Goal: Transaction & Acquisition: Purchase product/service

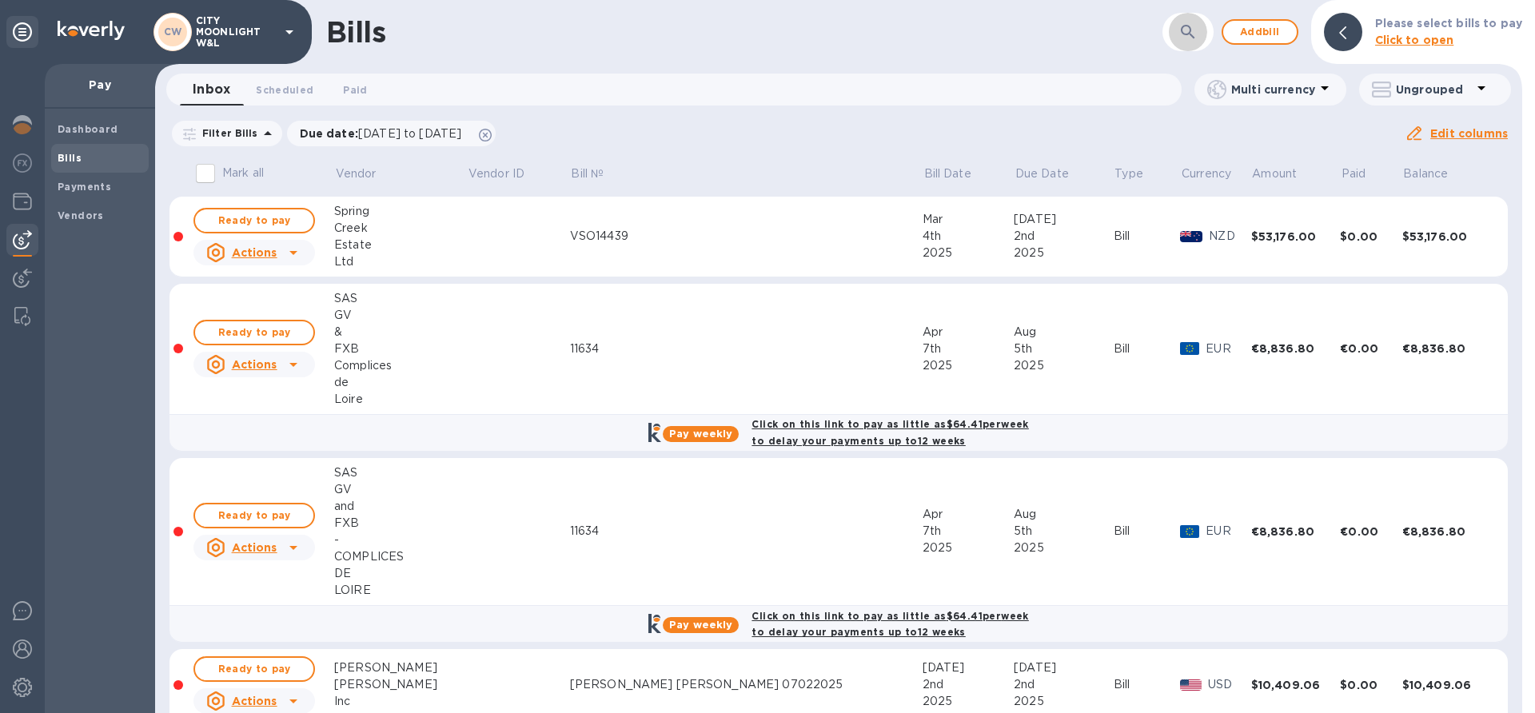
click at [1193, 36] on icon "button" at bounding box center [1187, 31] width 19 height 19
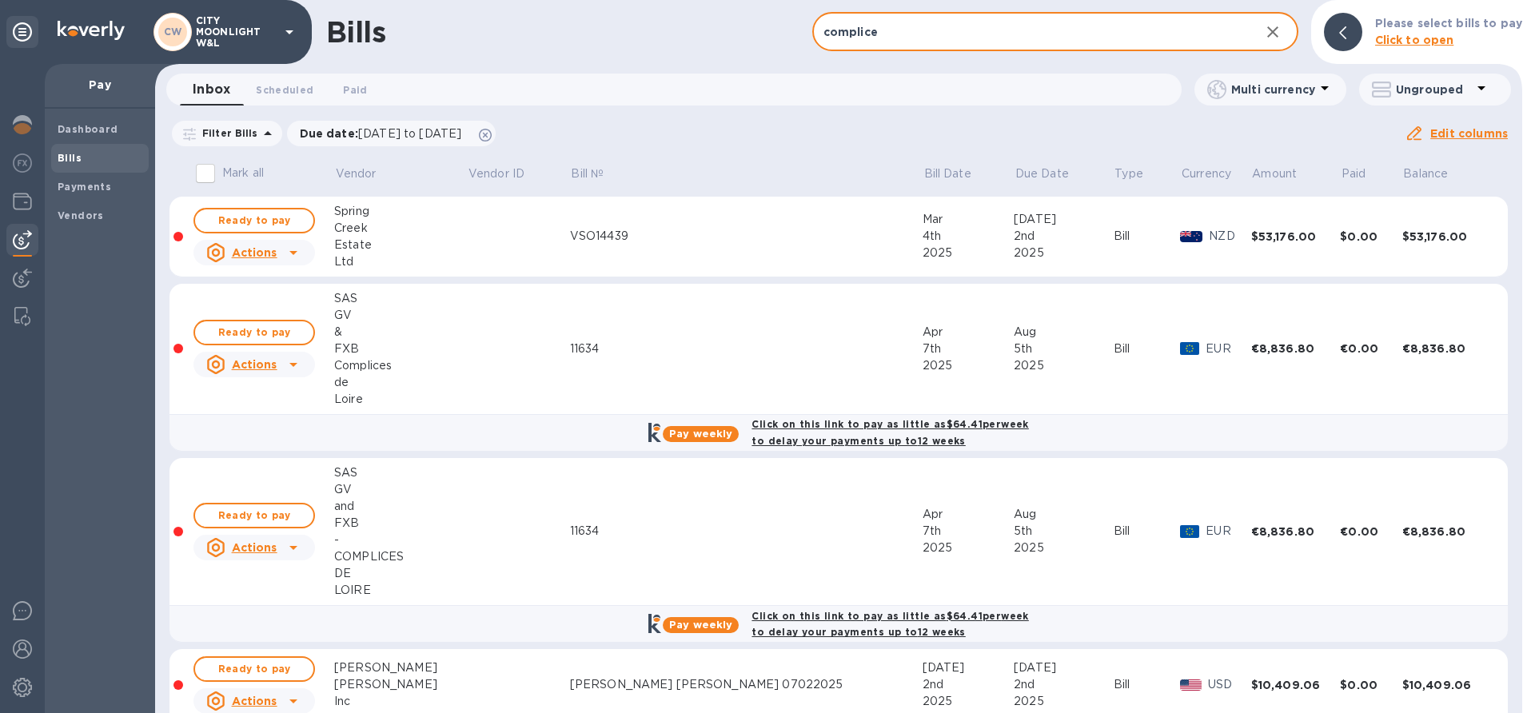
type input "complice"
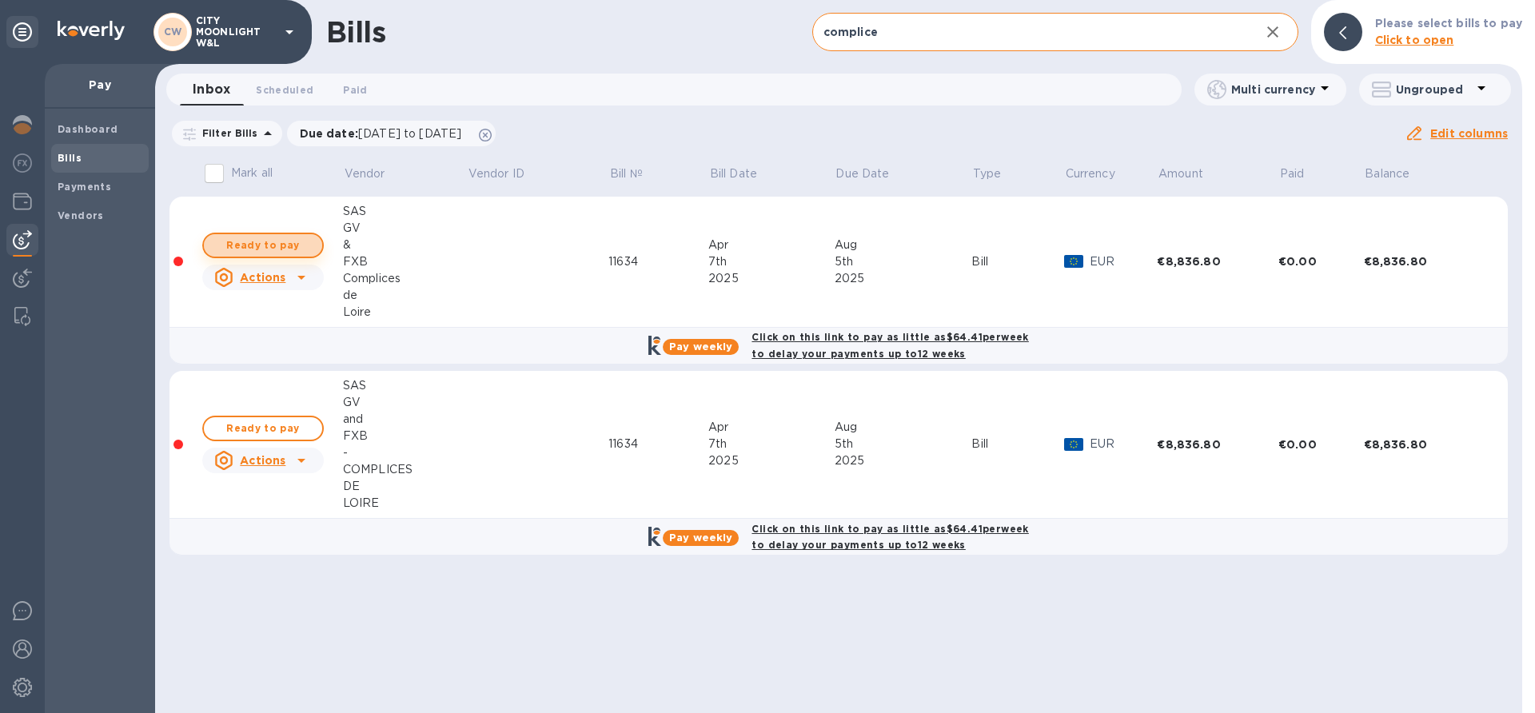
click at [302, 236] on span "Ready to pay" at bounding box center [263, 245] width 93 height 19
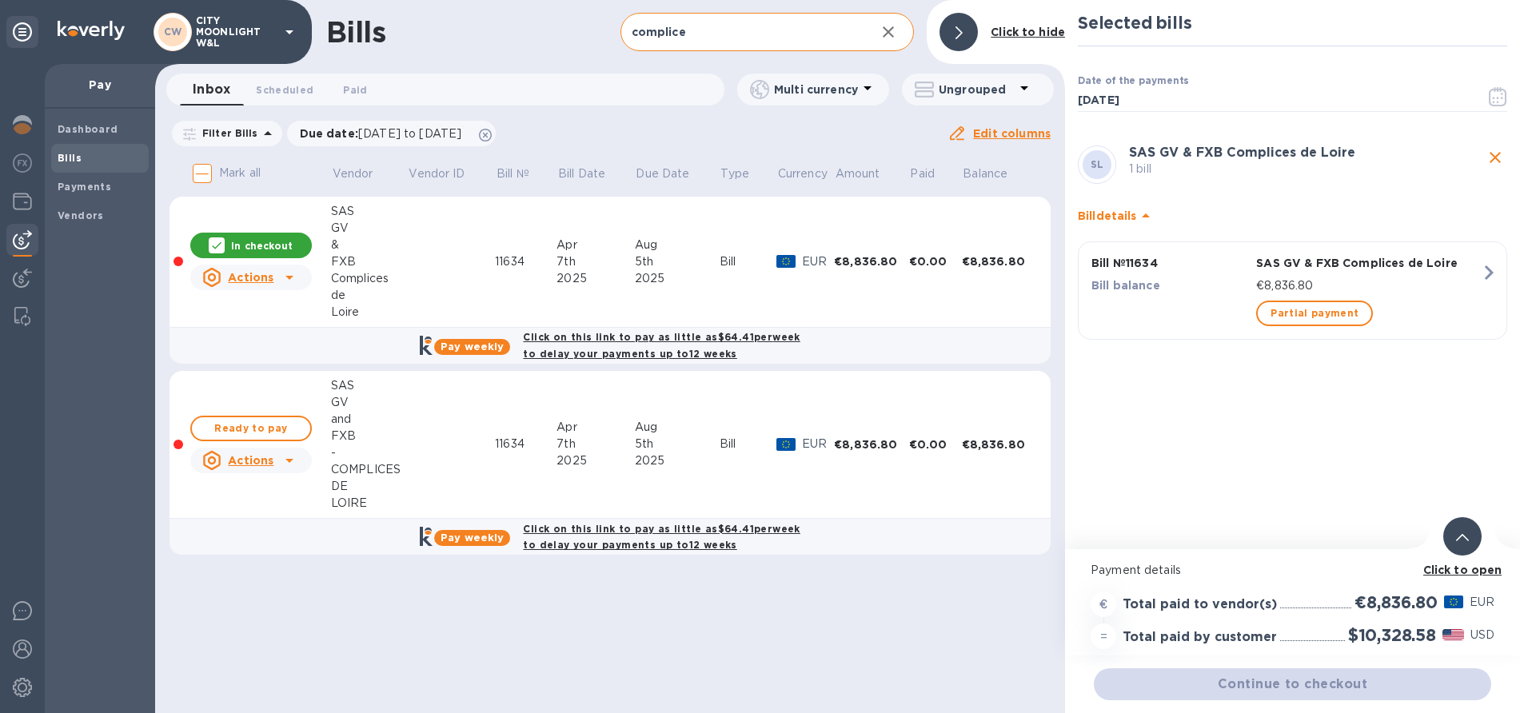
scroll to position [12, 0]
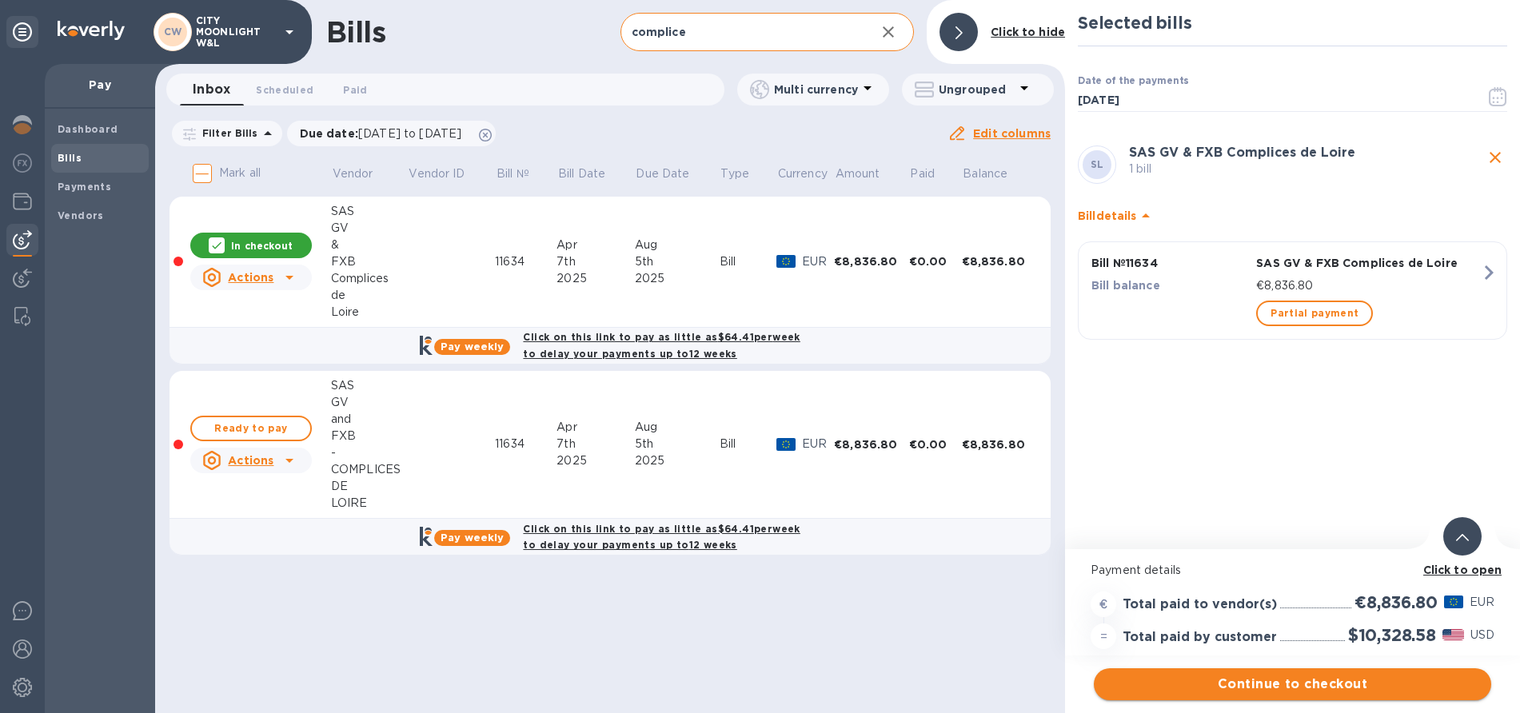
click at [1246, 675] on span "Continue to checkout" at bounding box center [1292, 684] width 372 height 19
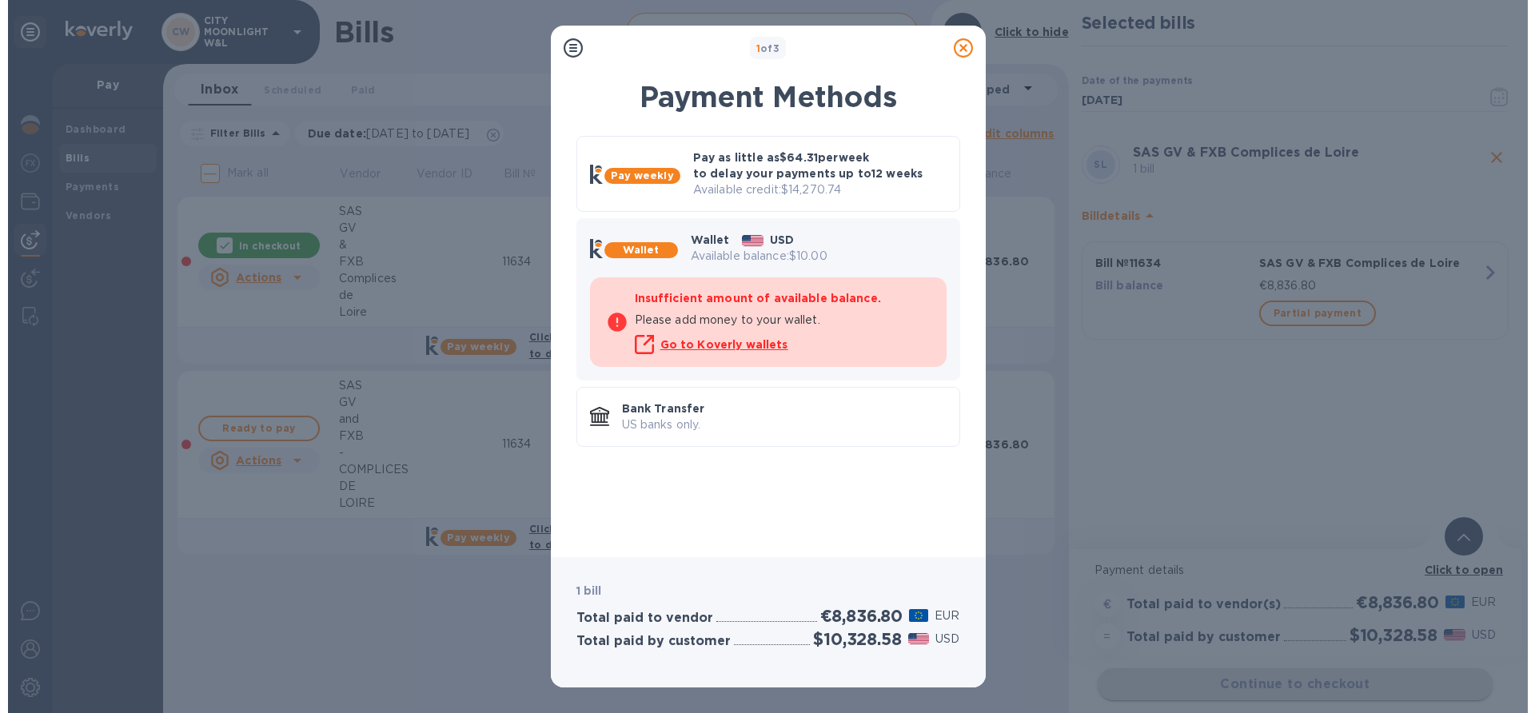
scroll to position [0, 0]
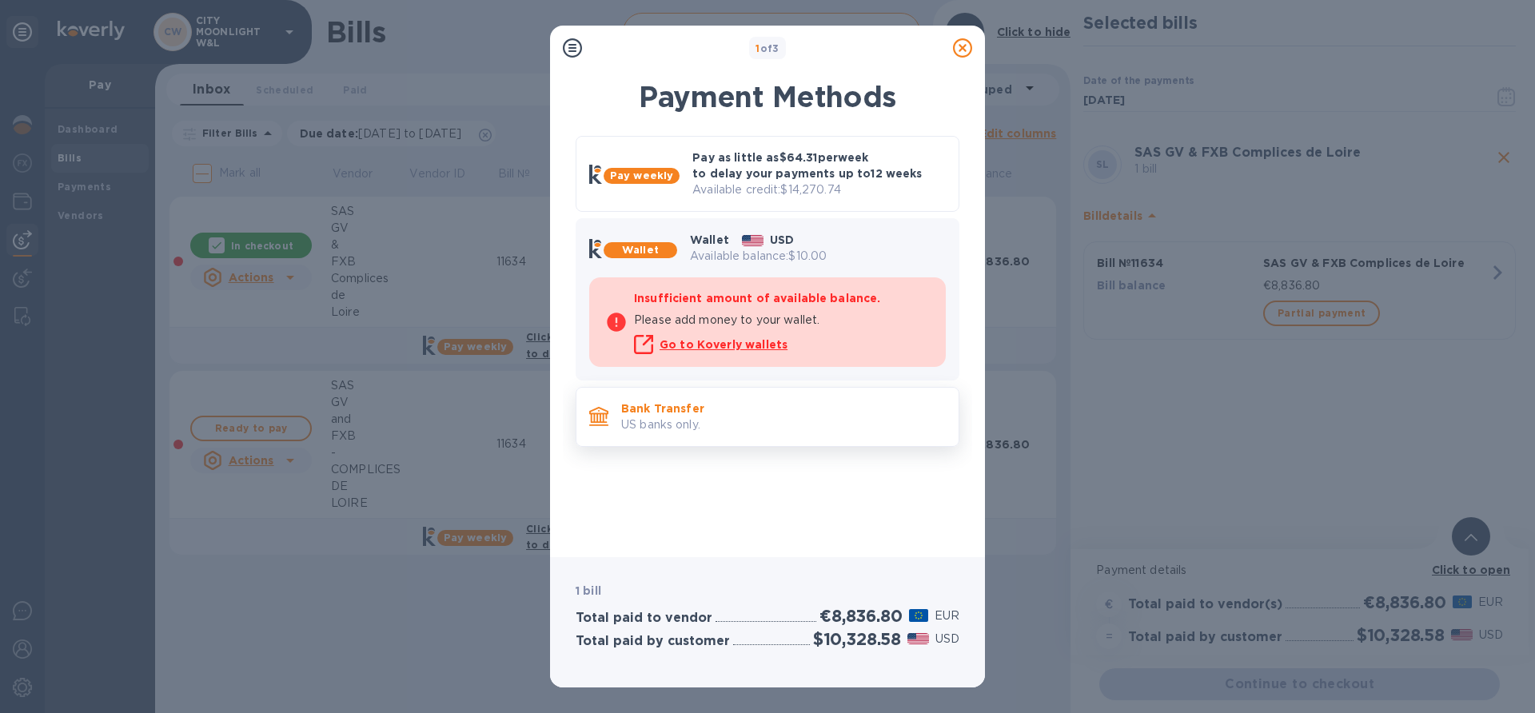
click at [752, 413] on p "Bank Transfer" at bounding box center [783, 409] width 325 height 16
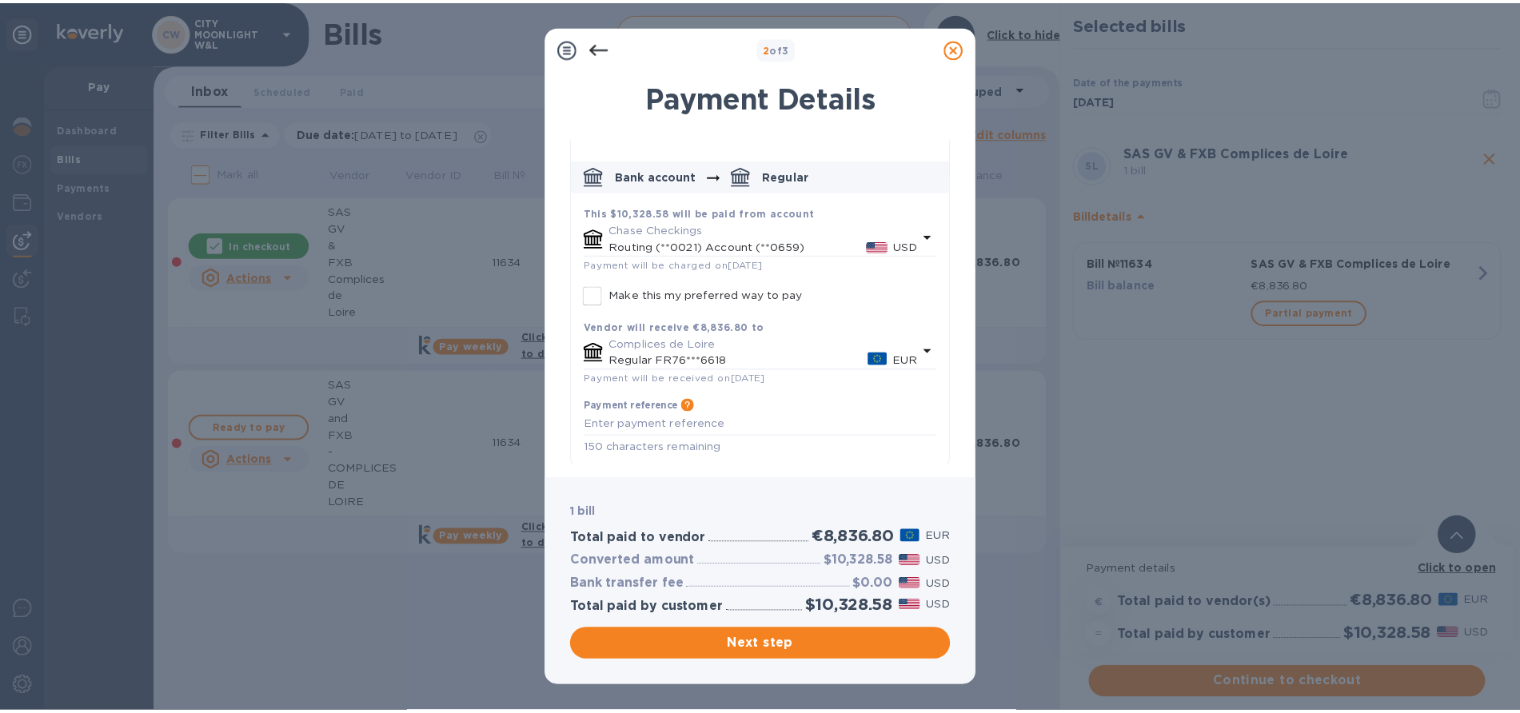
scroll to position [58, 0]
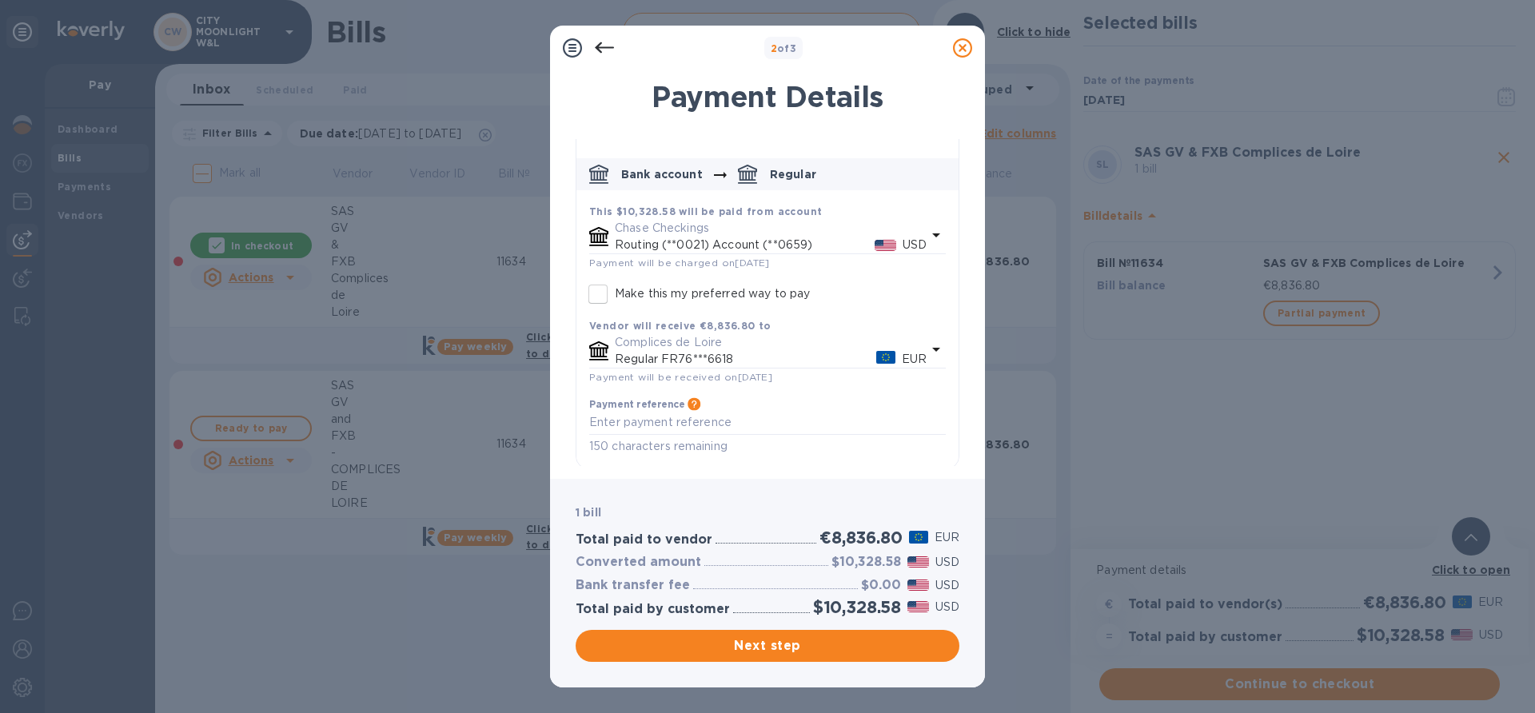
click at [377, 616] on div "2 of 3 Payment Details SL SAS GV & FXB Complices de Loire 1 bill Bank account R…" at bounding box center [767, 356] width 1535 height 713
click at [600, 42] on icon at bounding box center [604, 47] width 19 height 19
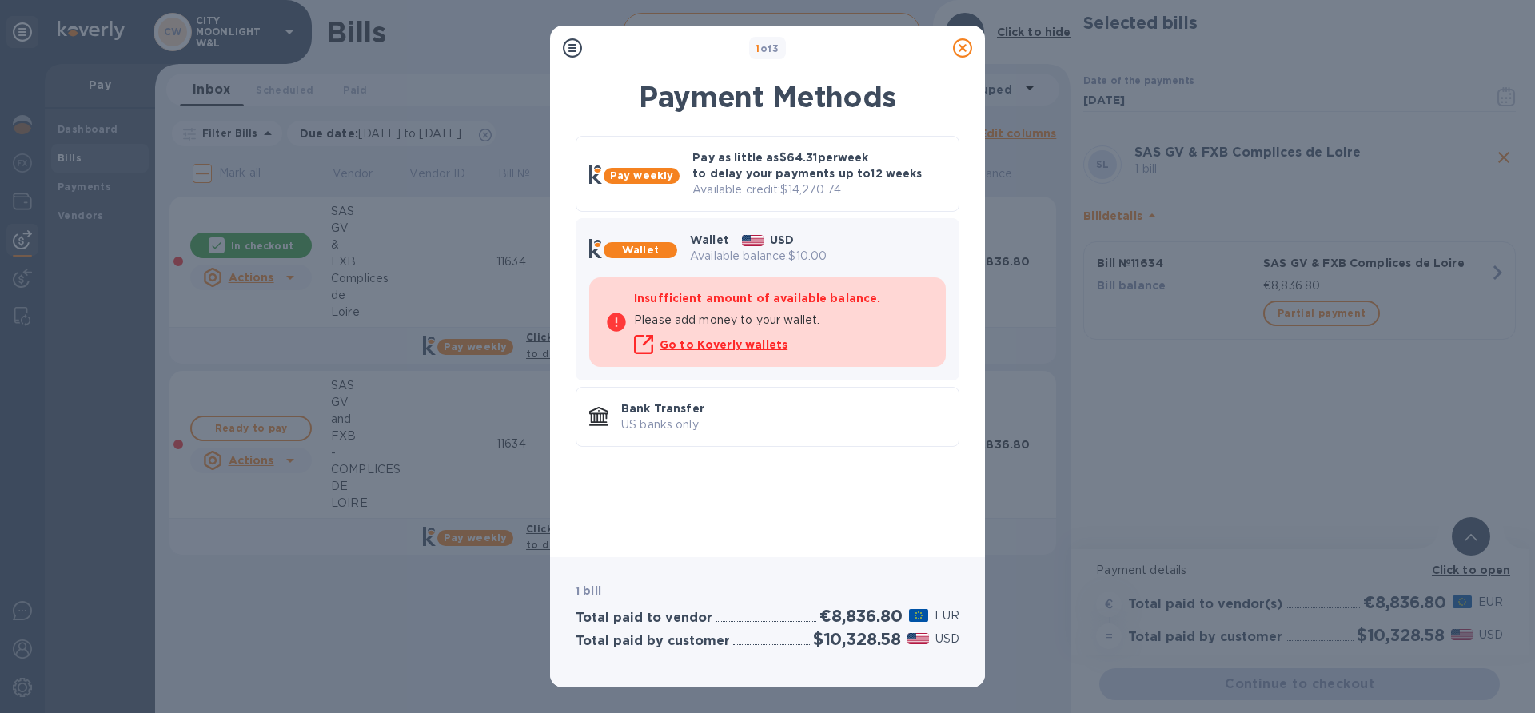
click at [961, 42] on icon at bounding box center [962, 47] width 19 height 19
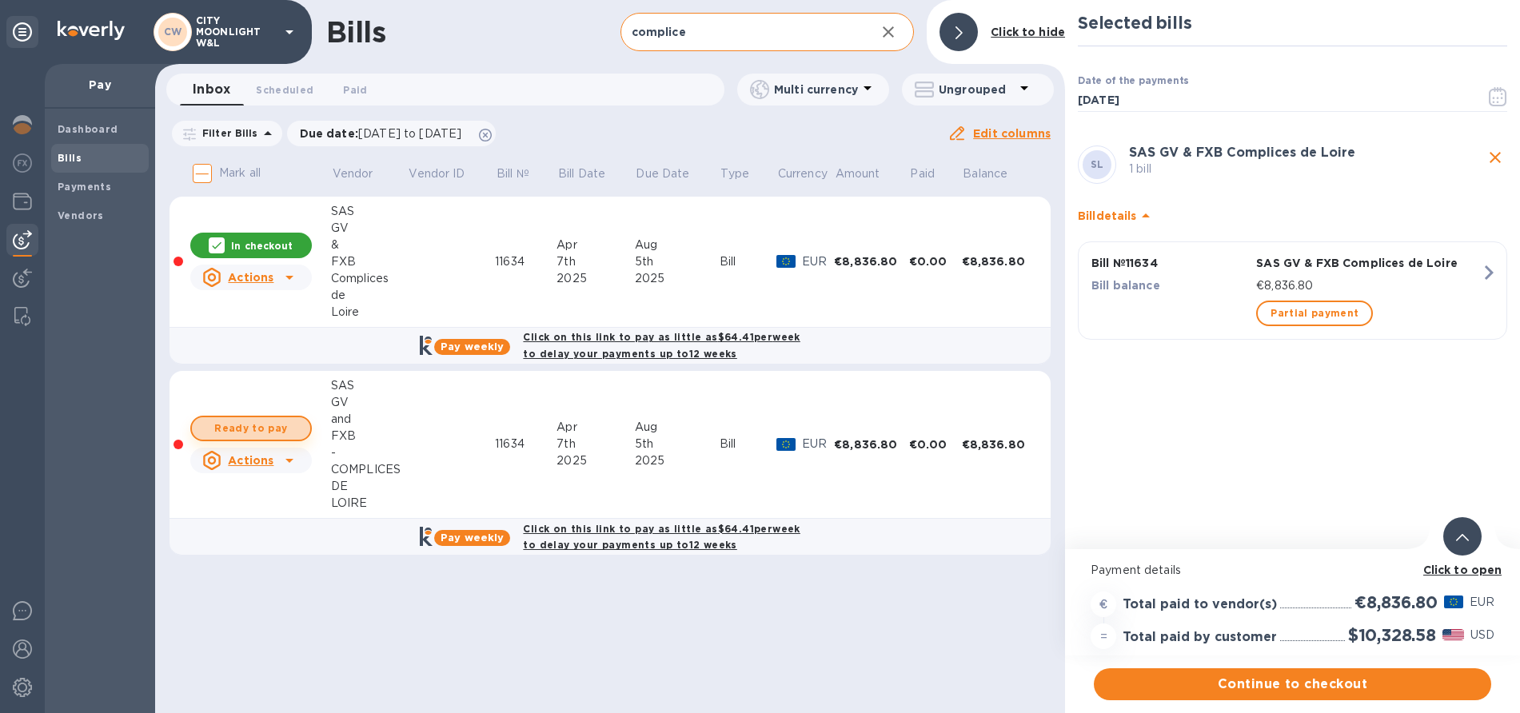
click at [283, 425] on span "Ready to pay" at bounding box center [251, 428] width 93 height 19
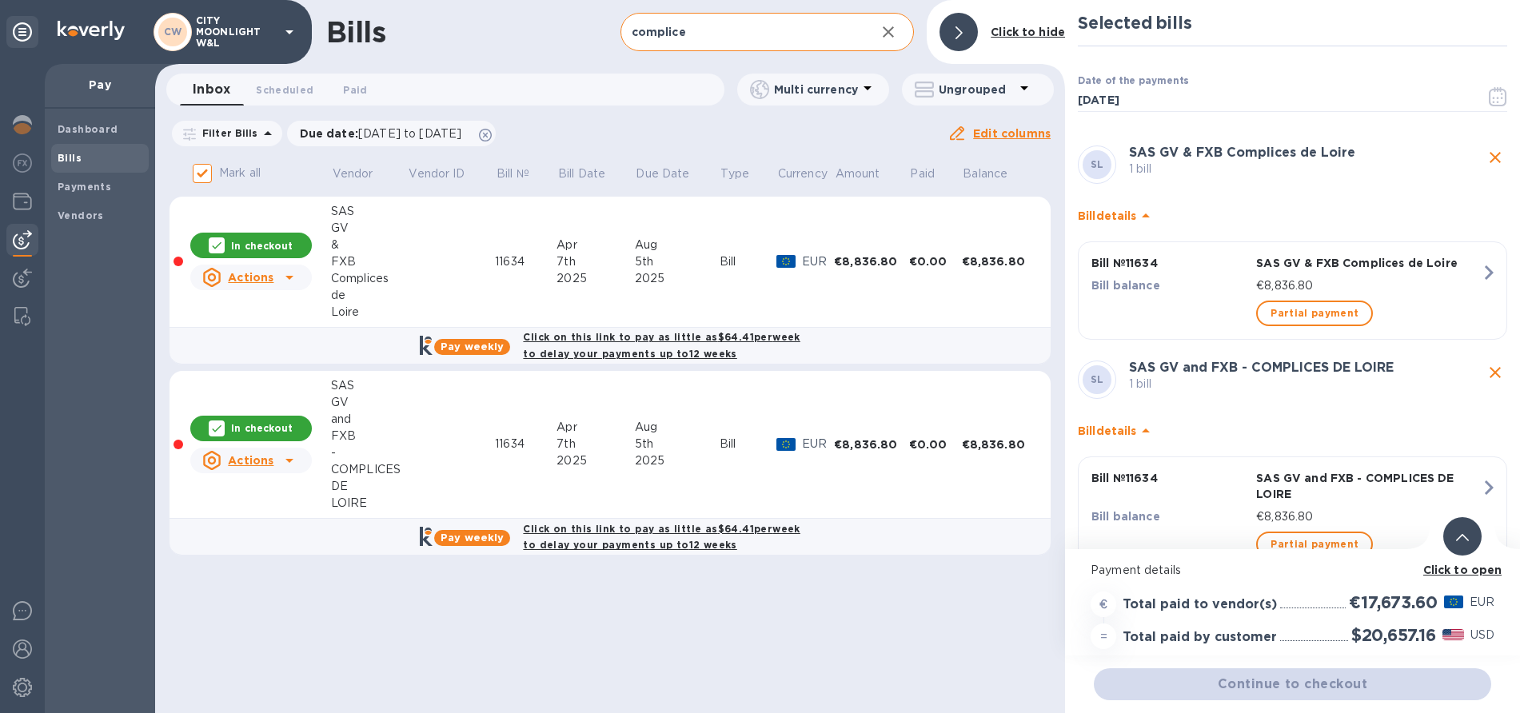
click at [255, 241] on p "In checkout" at bounding box center [262, 246] width 62 height 14
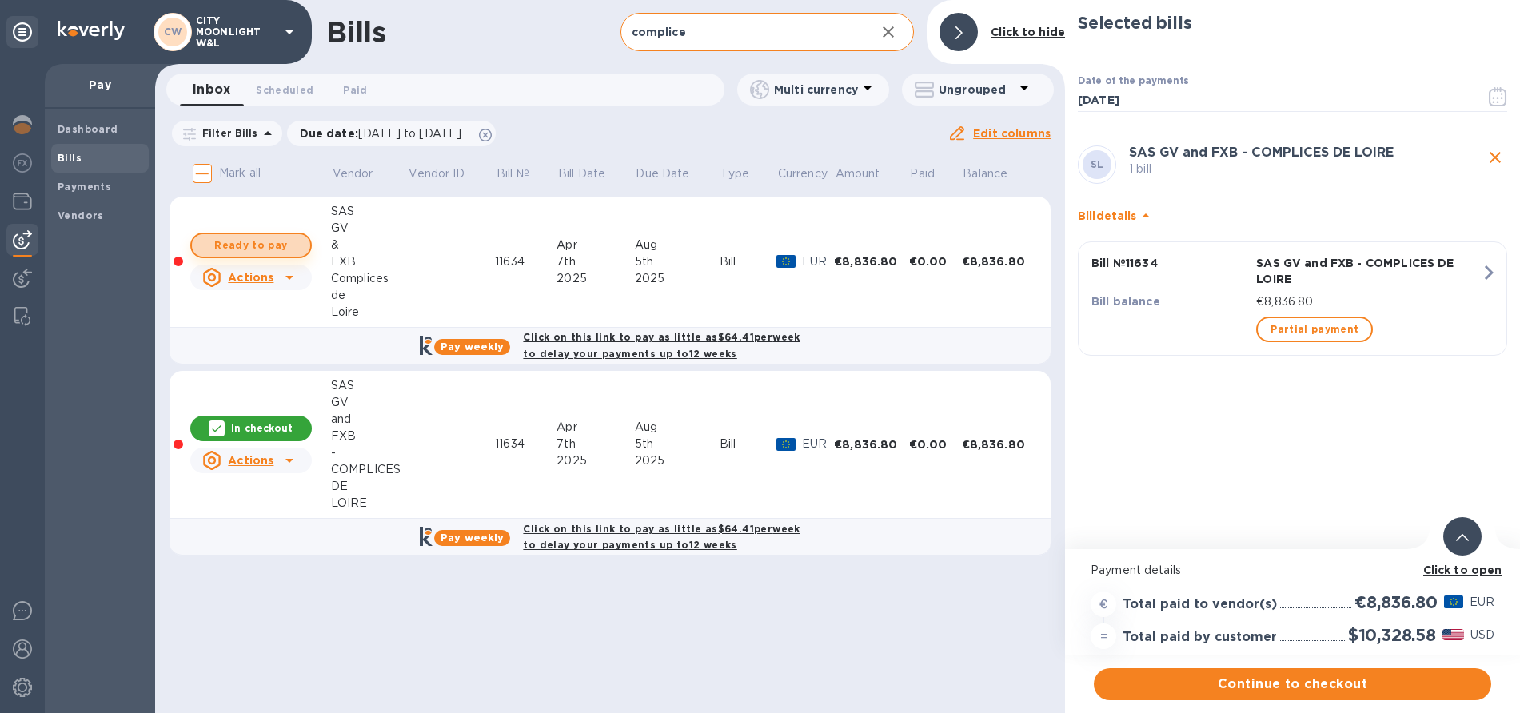
click at [256, 241] on span "Ready to pay" at bounding box center [251, 245] width 93 height 19
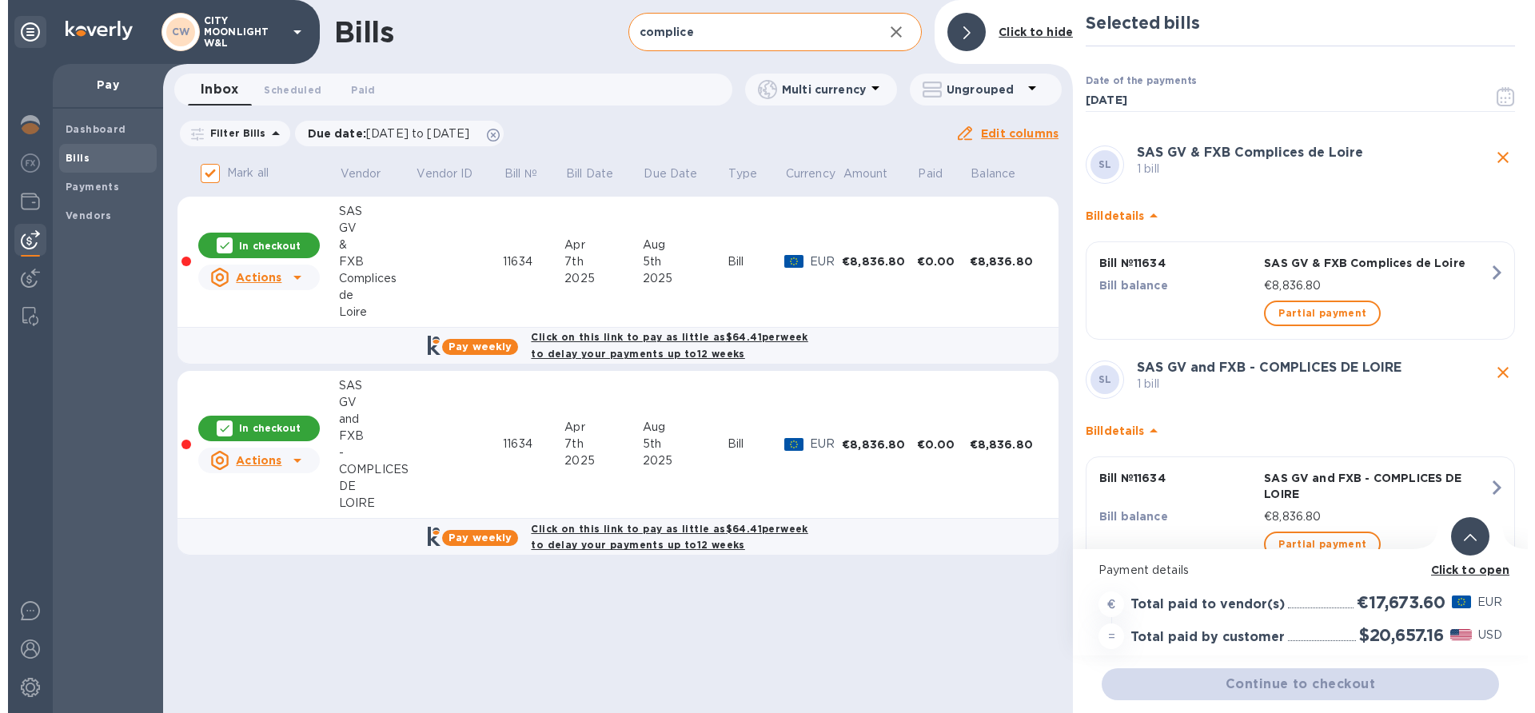
scroll to position [55, 0]
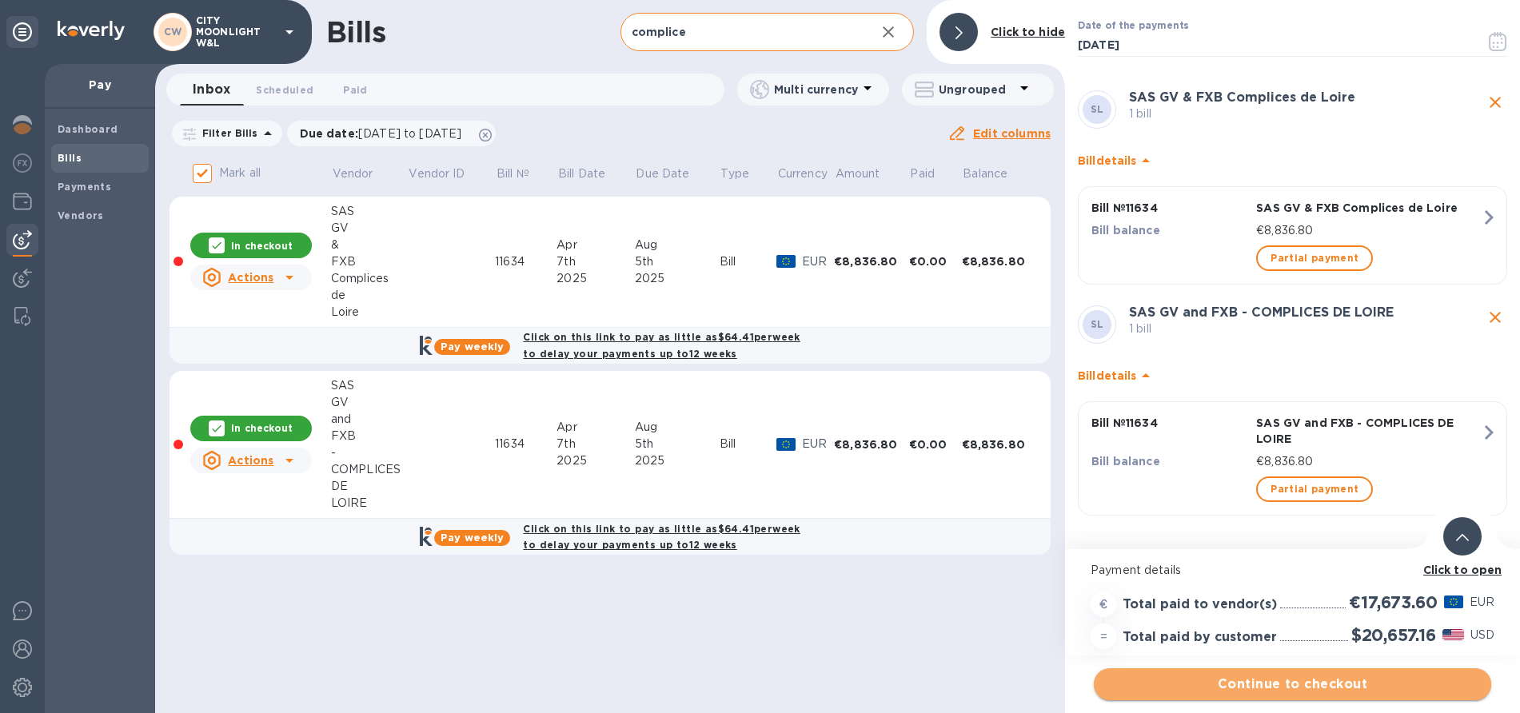
click at [1226, 688] on span "Continue to checkout" at bounding box center [1292, 684] width 372 height 19
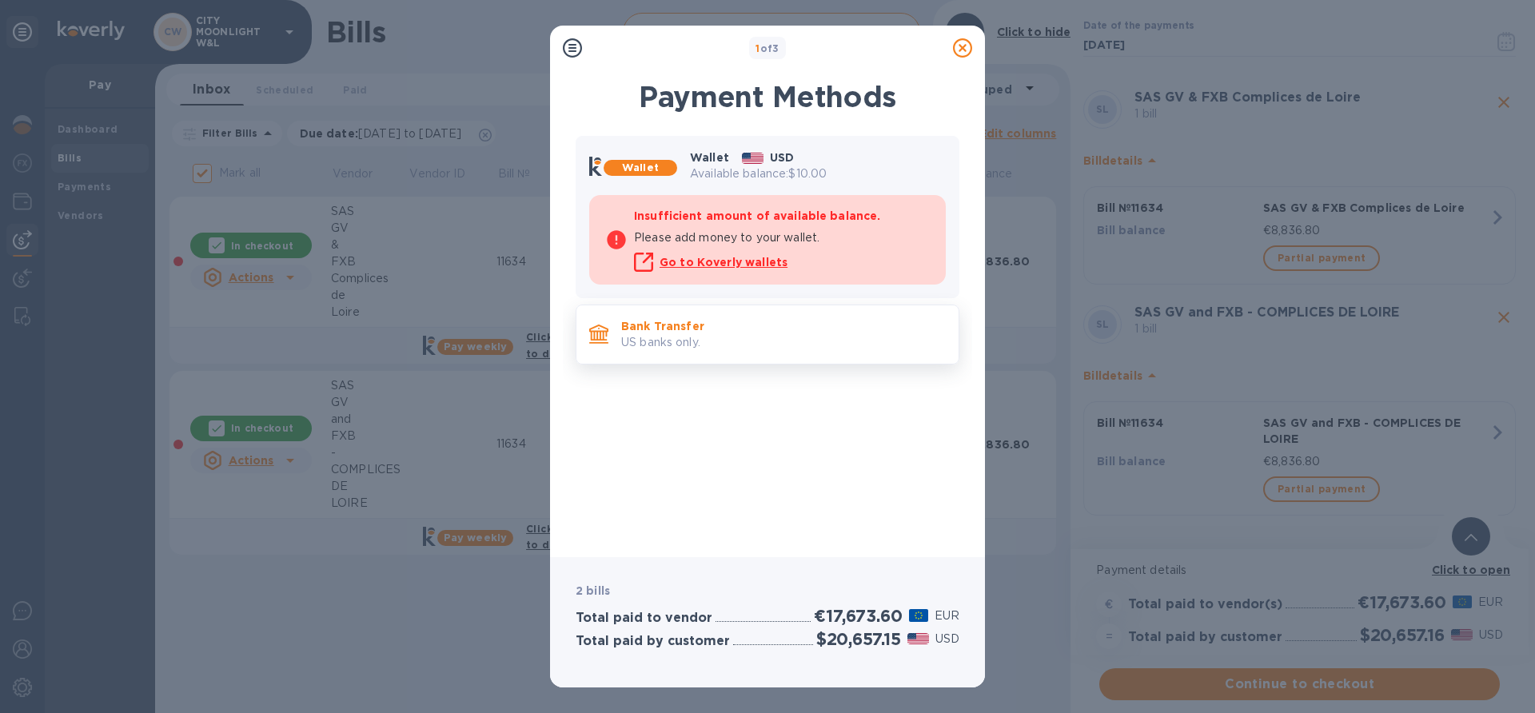
click at [687, 341] on p "US banks only." at bounding box center [783, 342] width 325 height 17
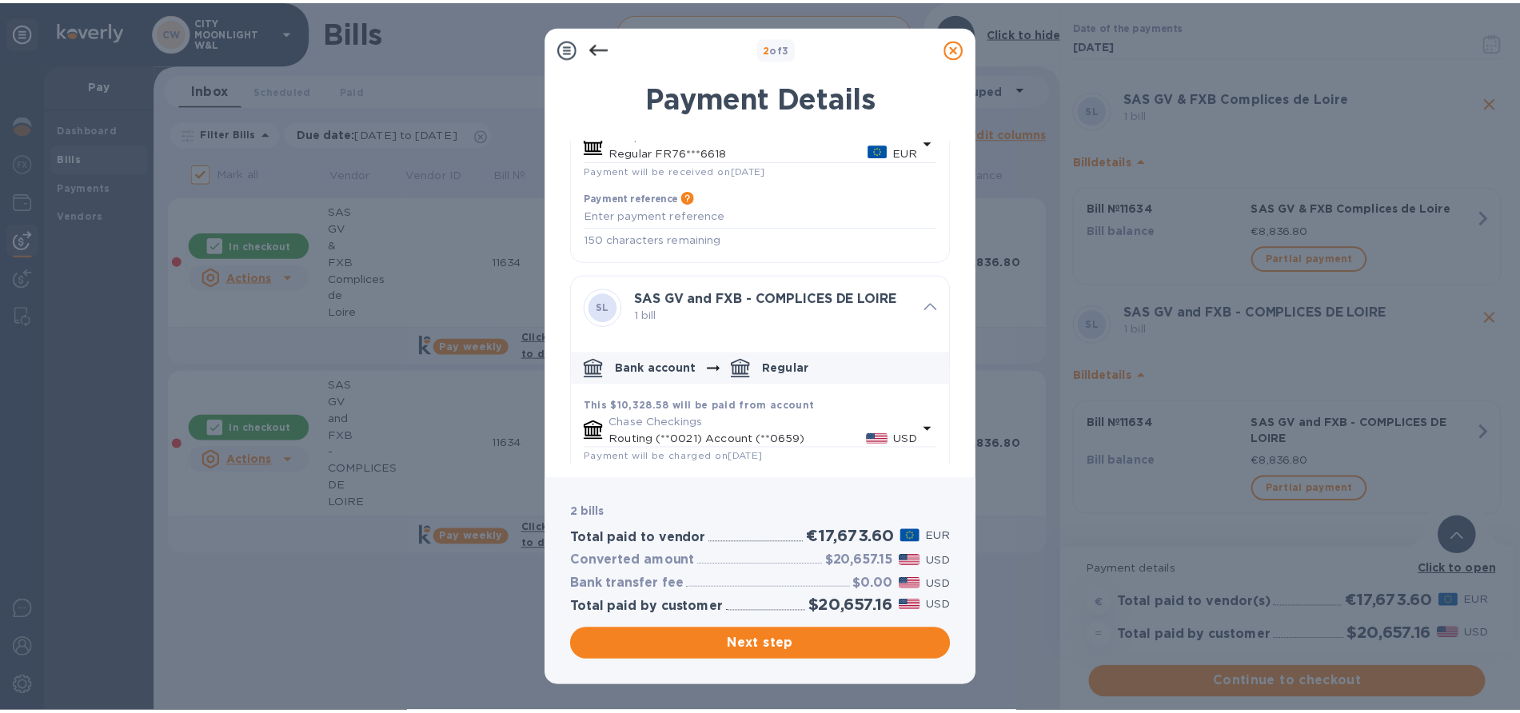
scroll to position [264, 0]
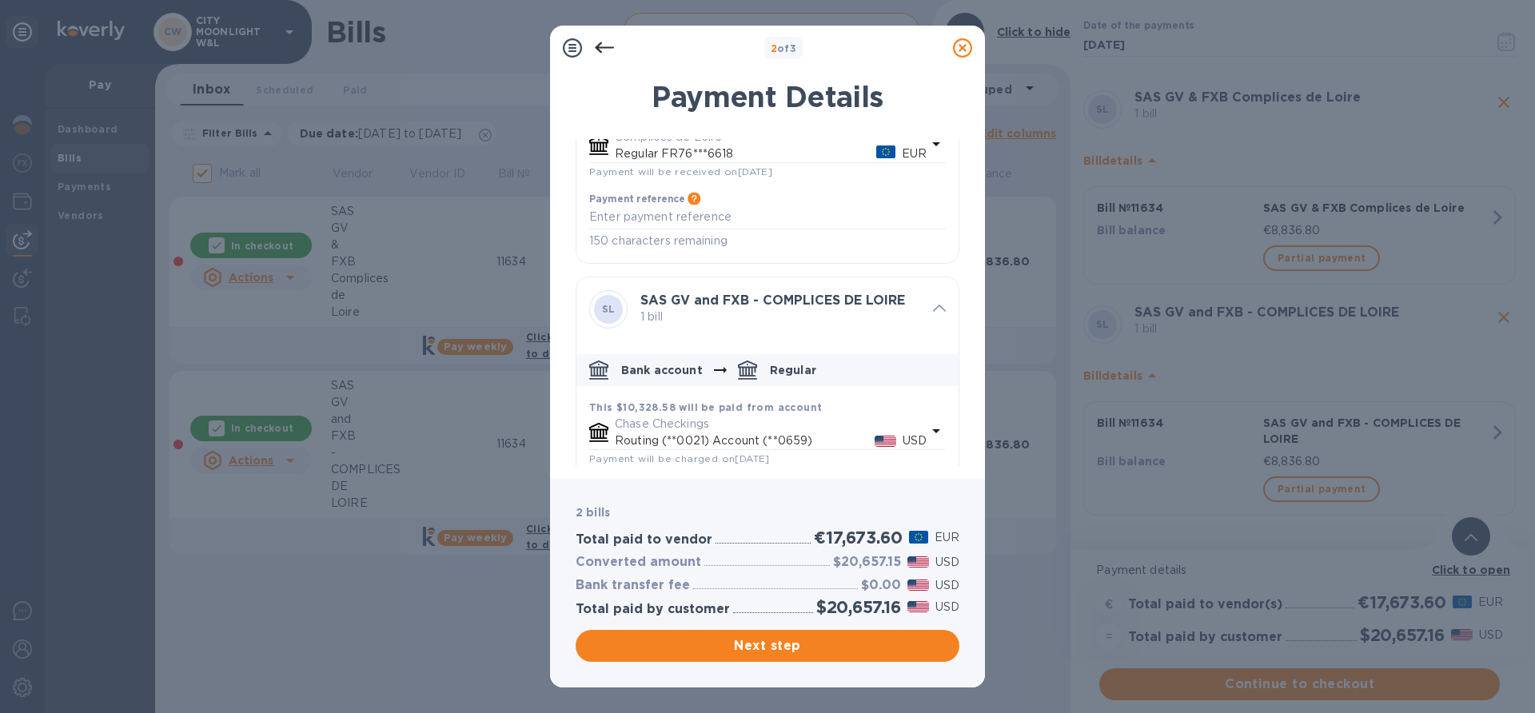
click at [962, 47] on icon at bounding box center [962, 47] width 19 height 19
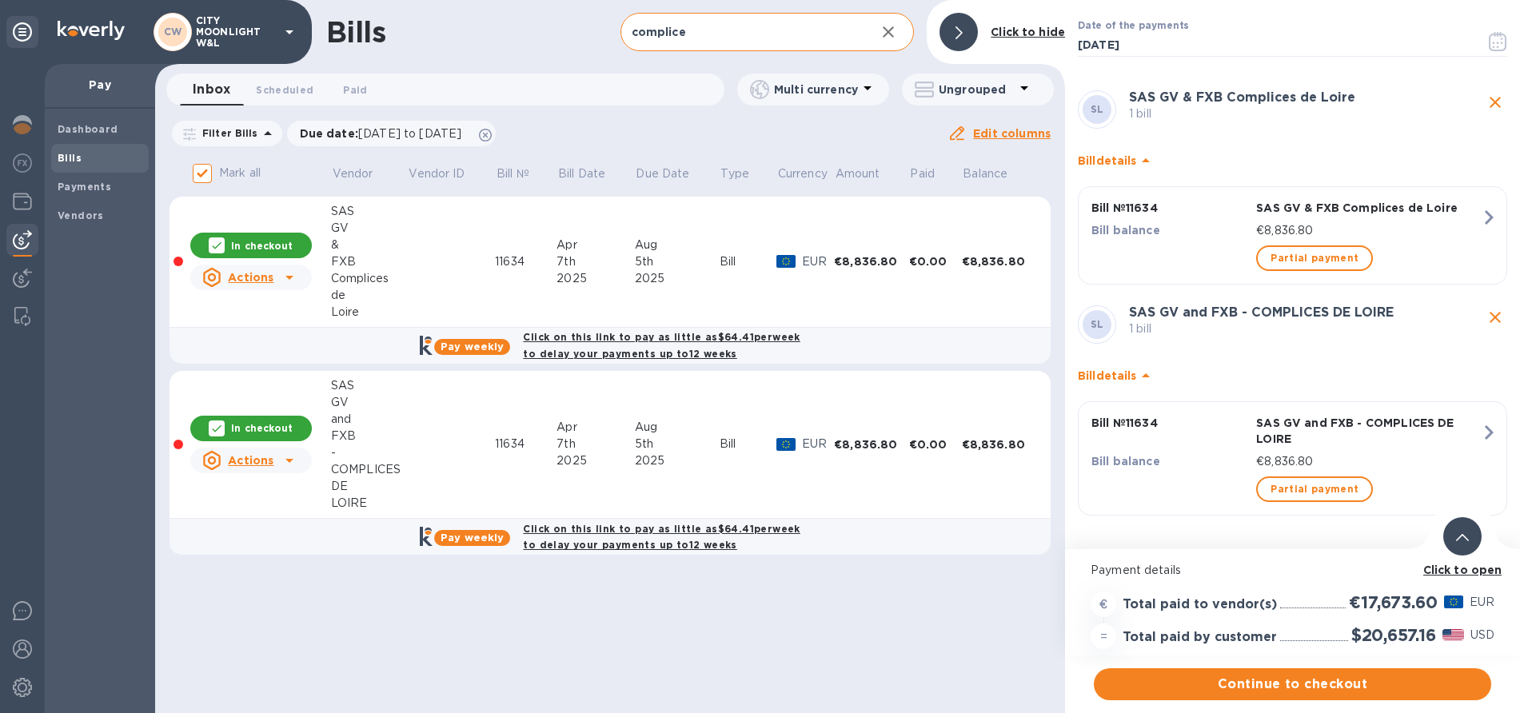
click at [277, 424] on p "In checkout" at bounding box center [262, 428] width 62 height 14
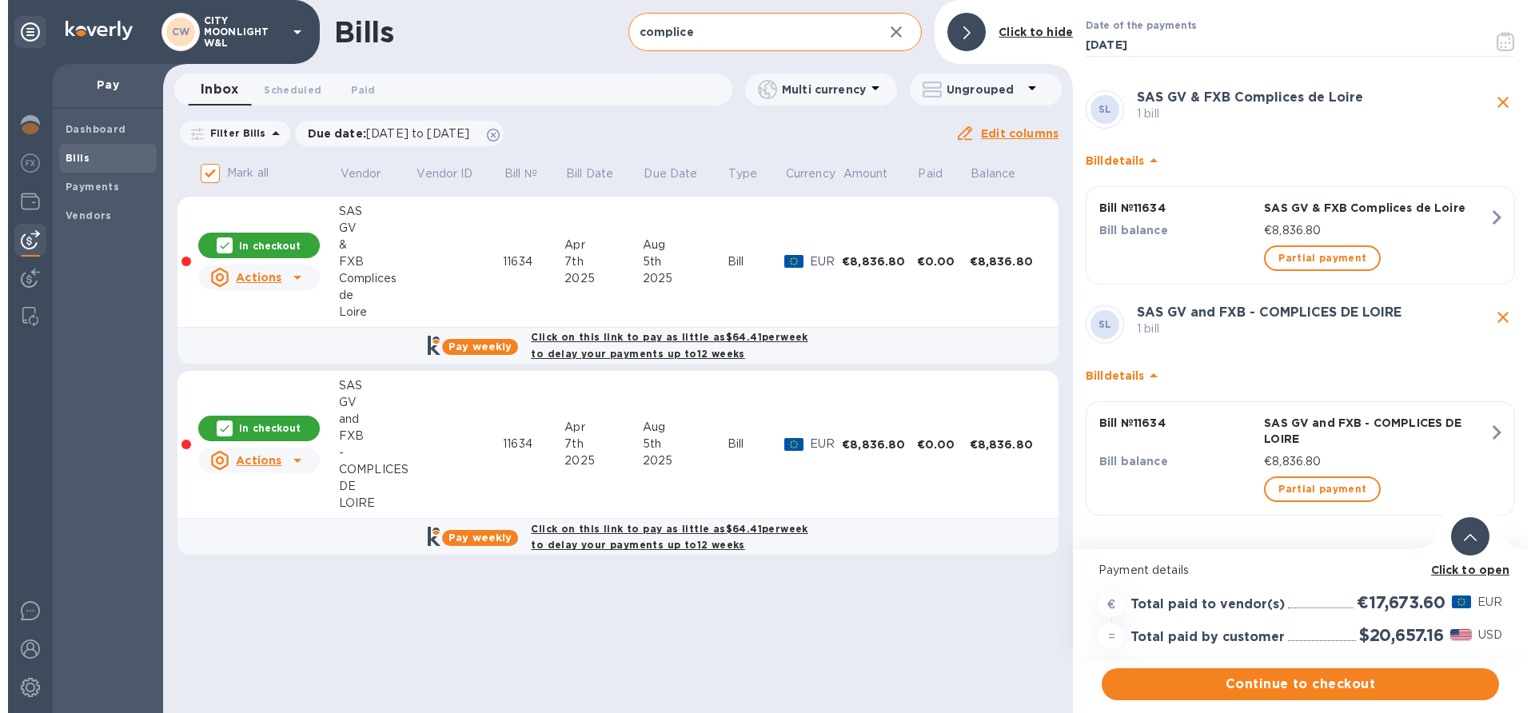
scroll to position [0, 0]
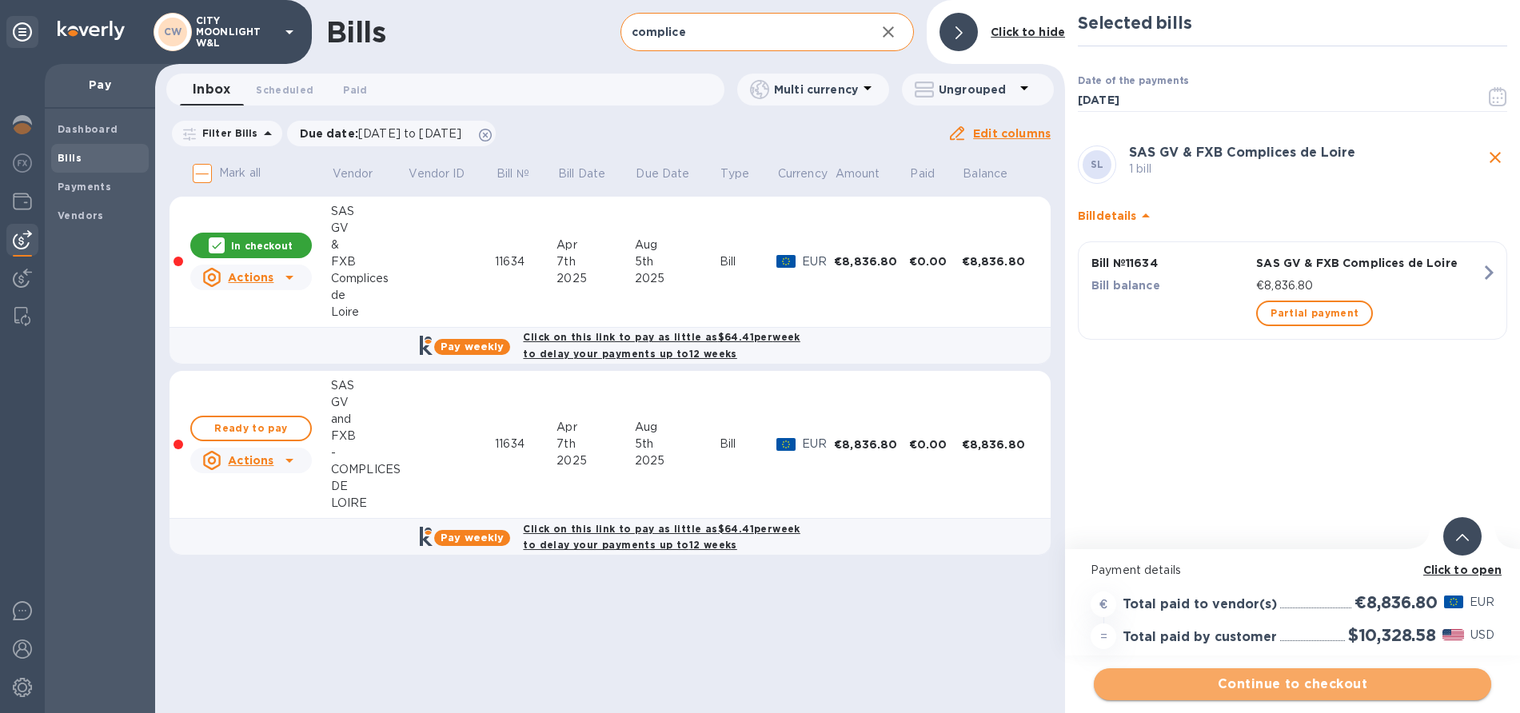
click at [1285, 688] on span "Continue to checkout" at bounding box center [1292, 684] width 372 height 19
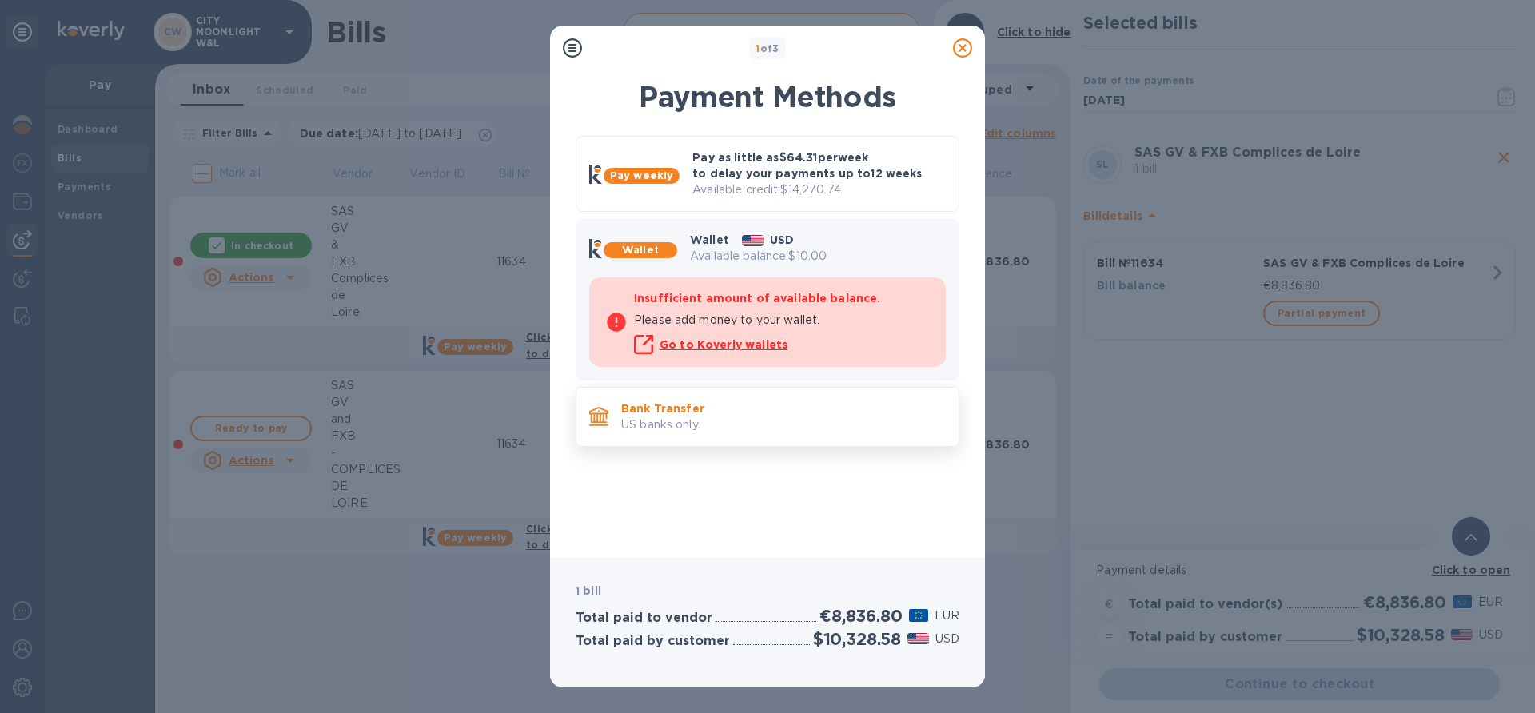
click at [712, 394] on div "Bank Transfer US banks only." at bounding box center [783, 417] width 337 height 46
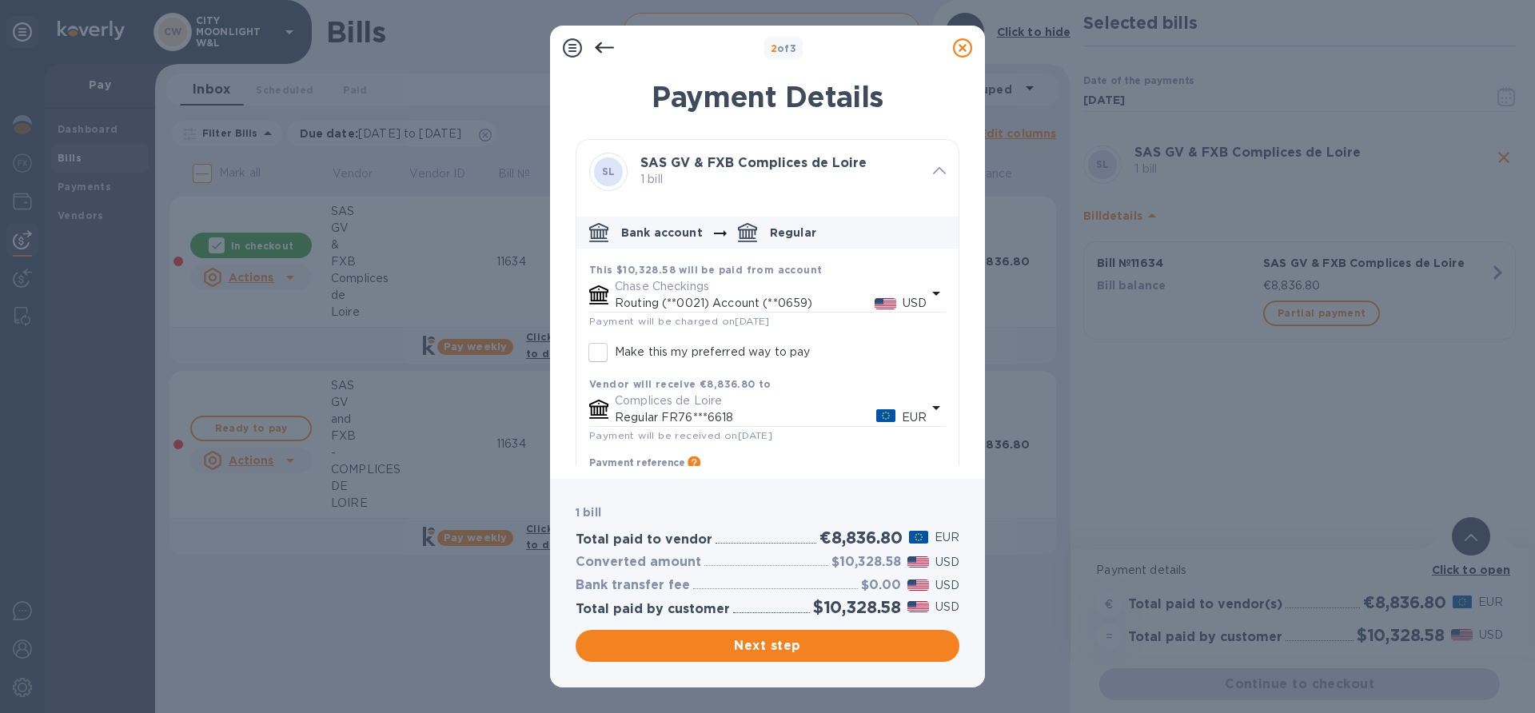
scroll to position [62, 0]
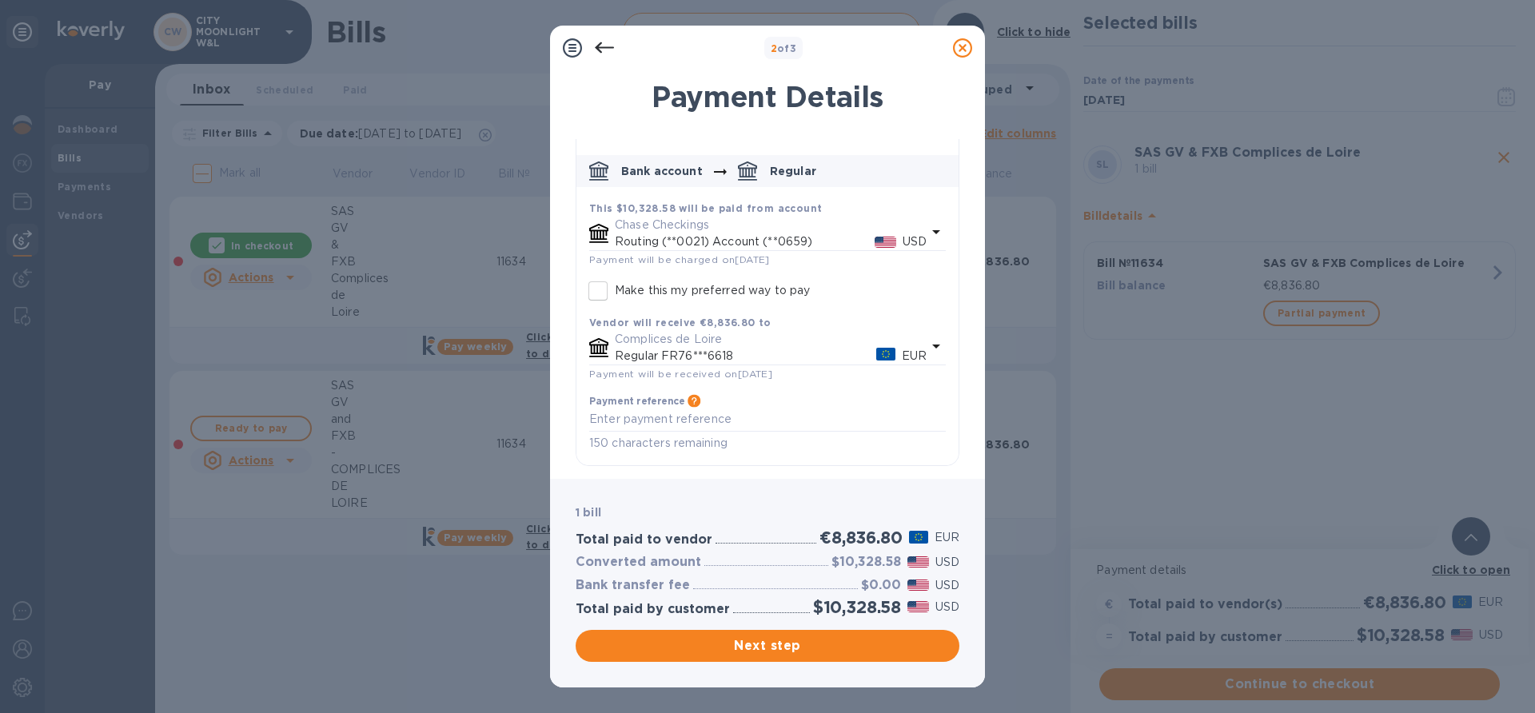
click at [961, 48] on icon at bounding box center [962, 47] width 19 height 19
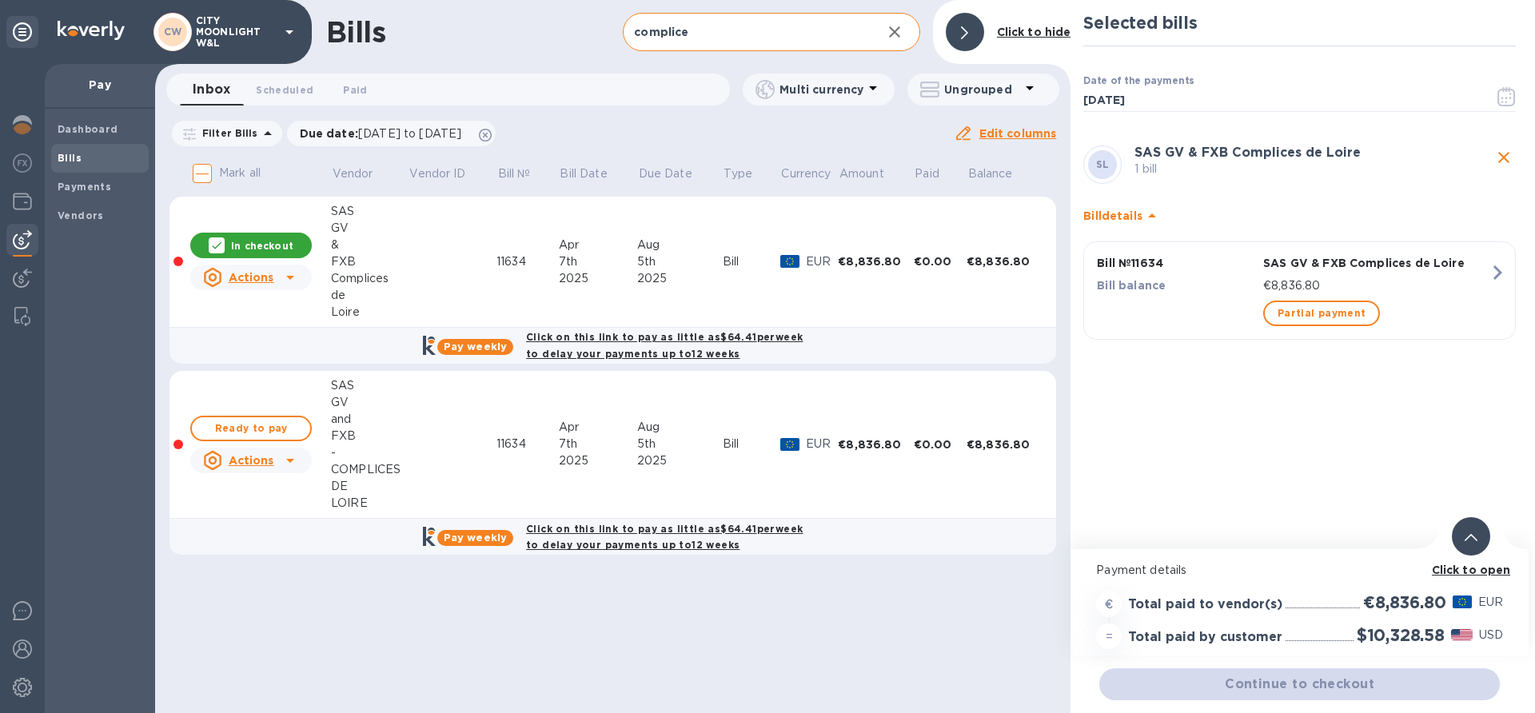
scroll to position [39, 0]
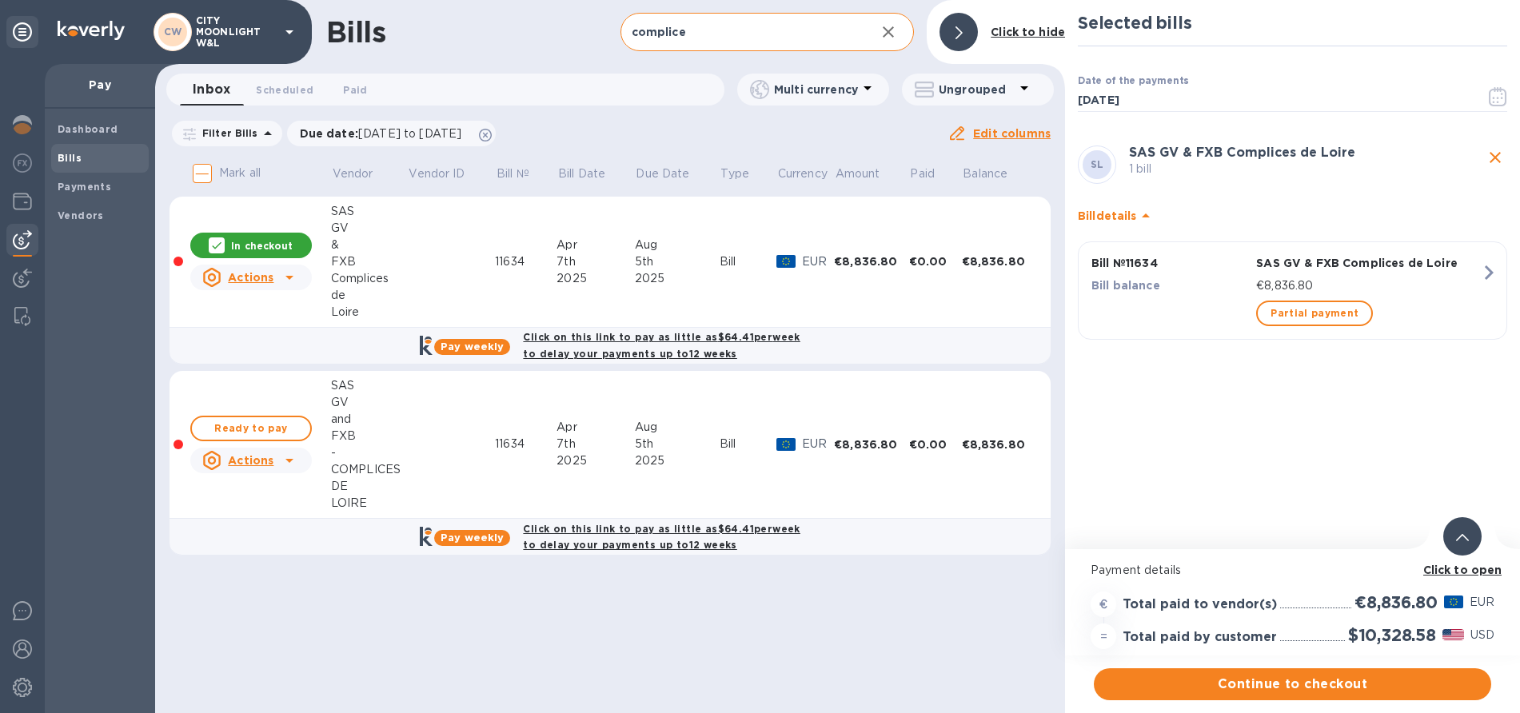
click at [285, 464] on icon at bounding box center [289, 460] width 19 height 19
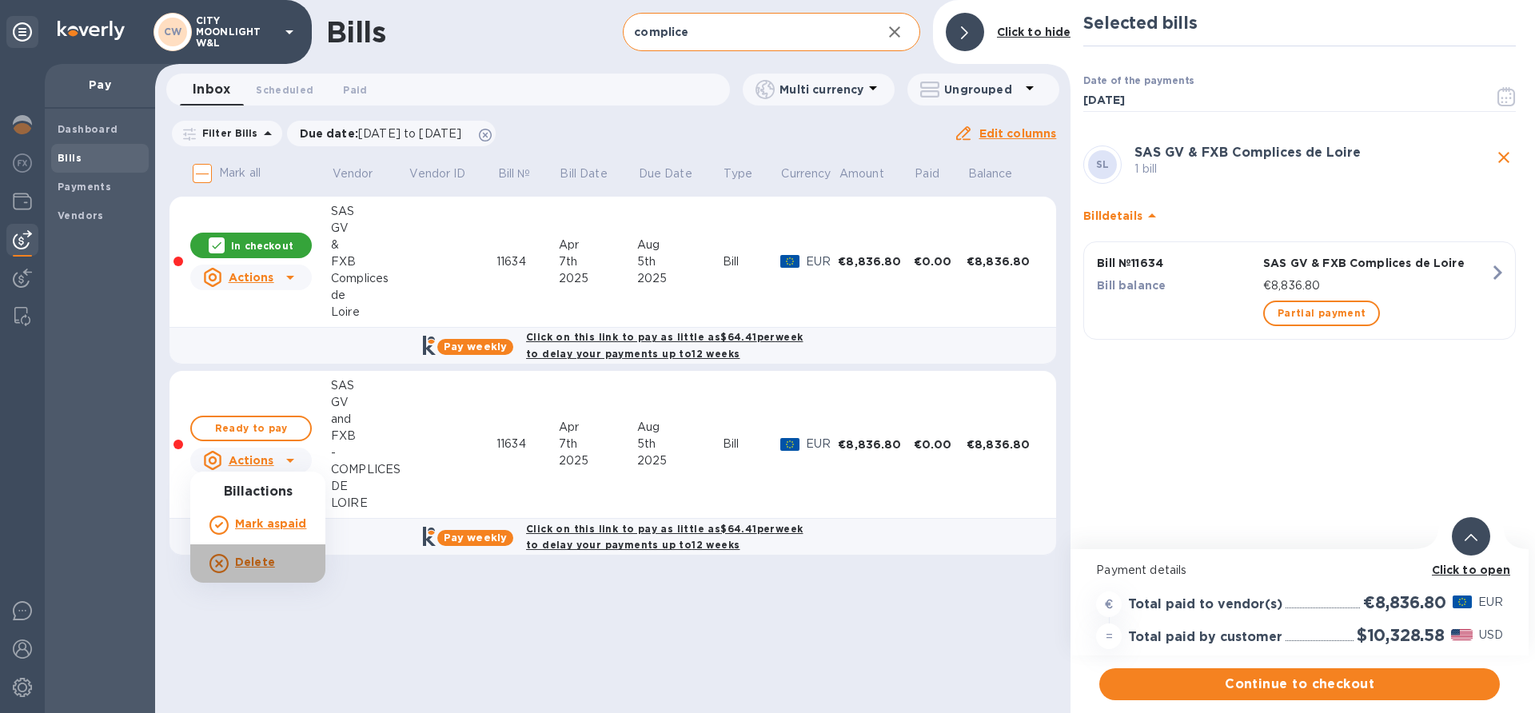
click at [261, 569] on p "Delete" at bounding box center [255, 562] width 40 height 17
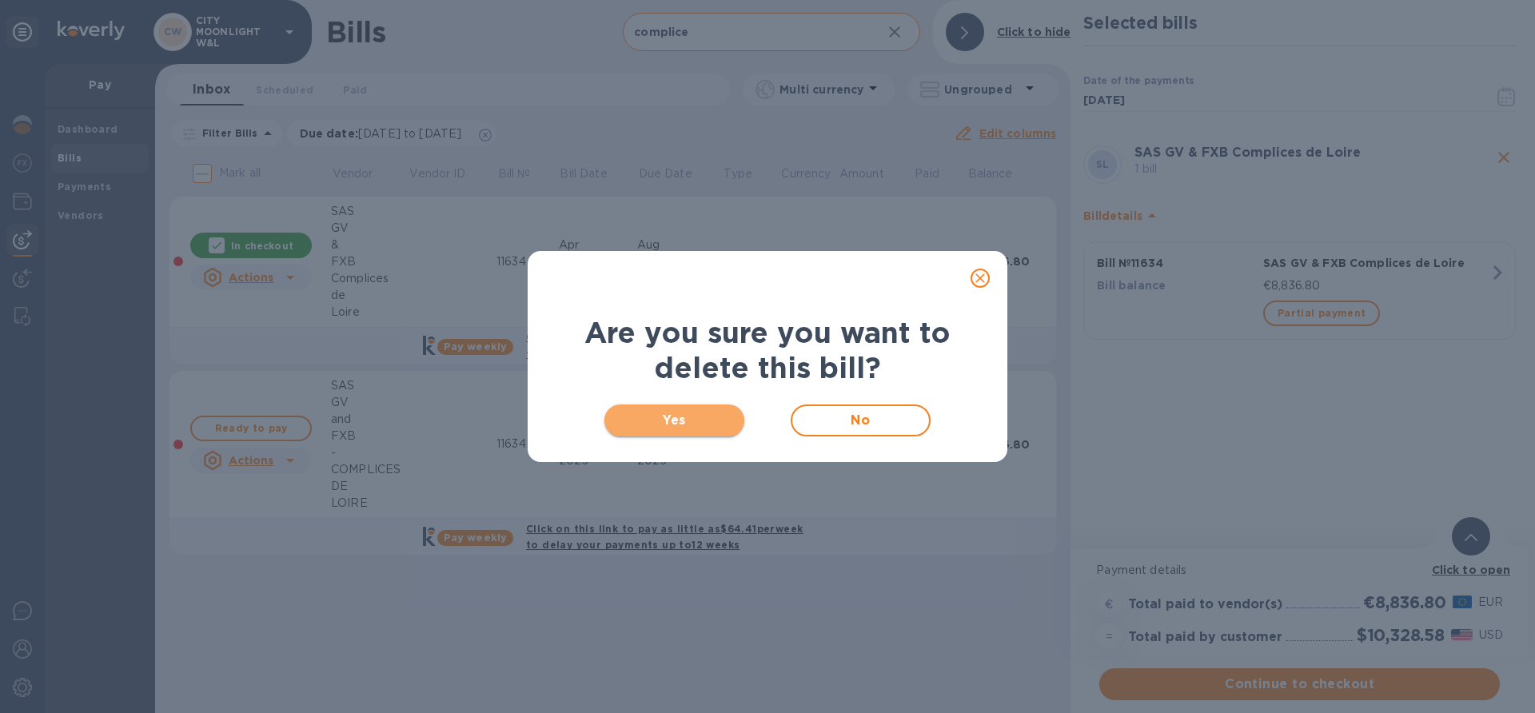
click at [676, 424] on span "Yes" at bounding box center [674, 420] width 114 height 19
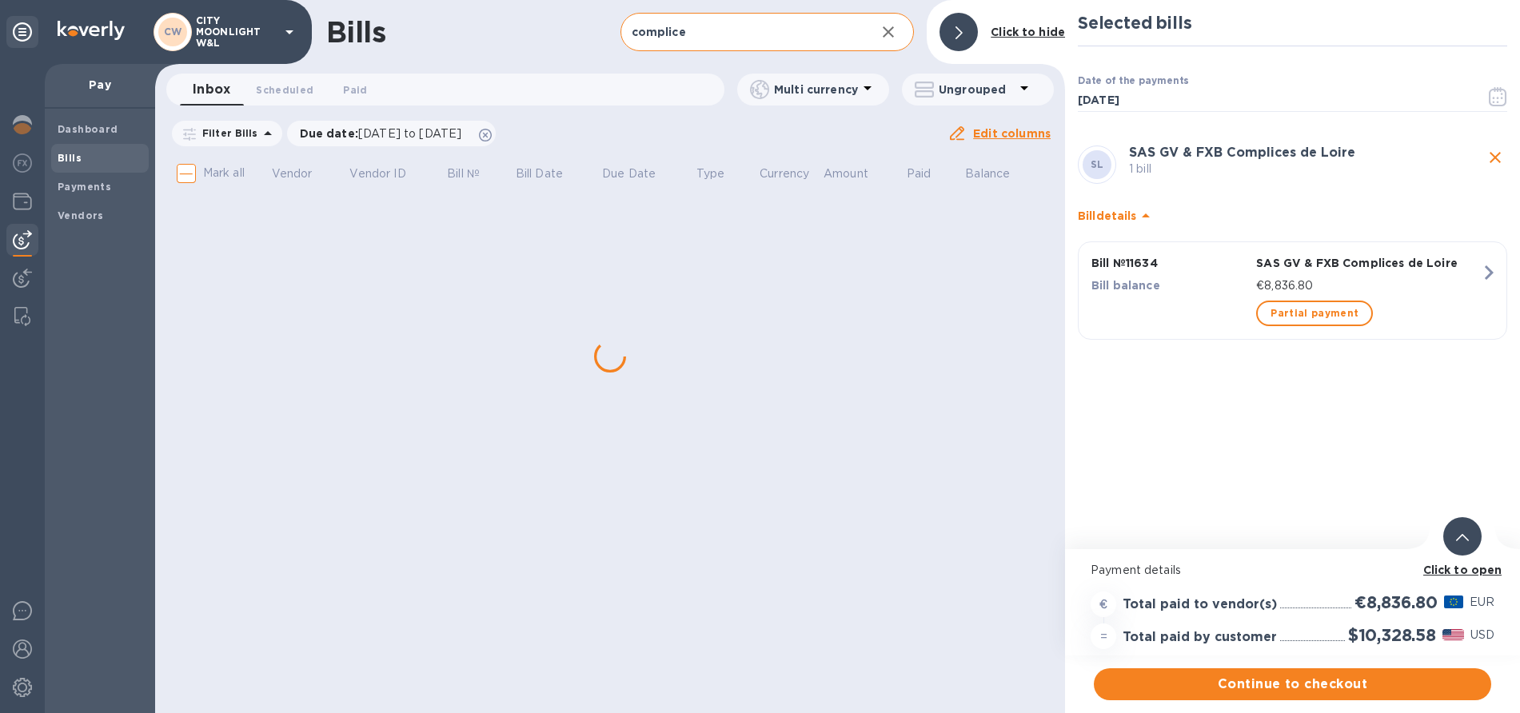
checkbox input "true"
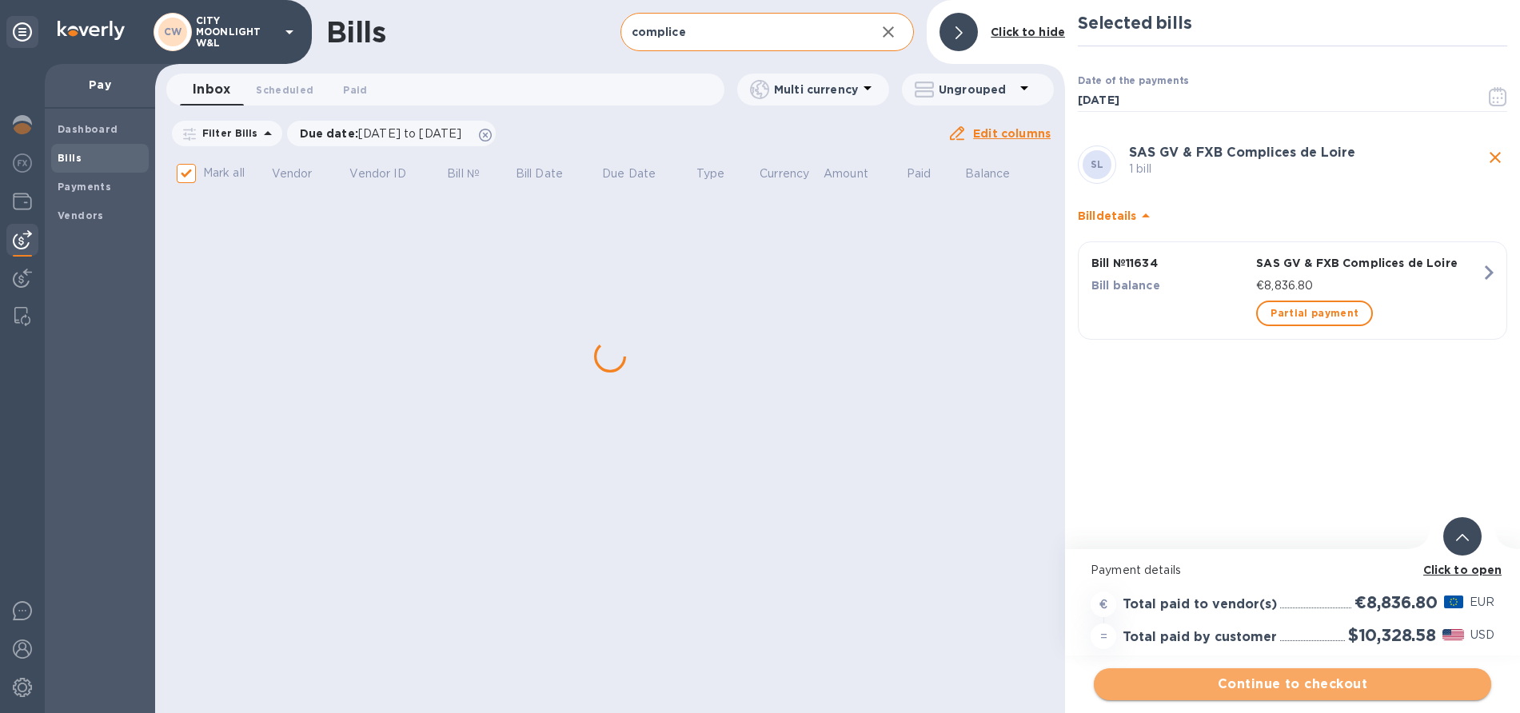
click at [1257, 682] on span "Continue to checkout" at bounding box center [1292, 684] width 372 height 19
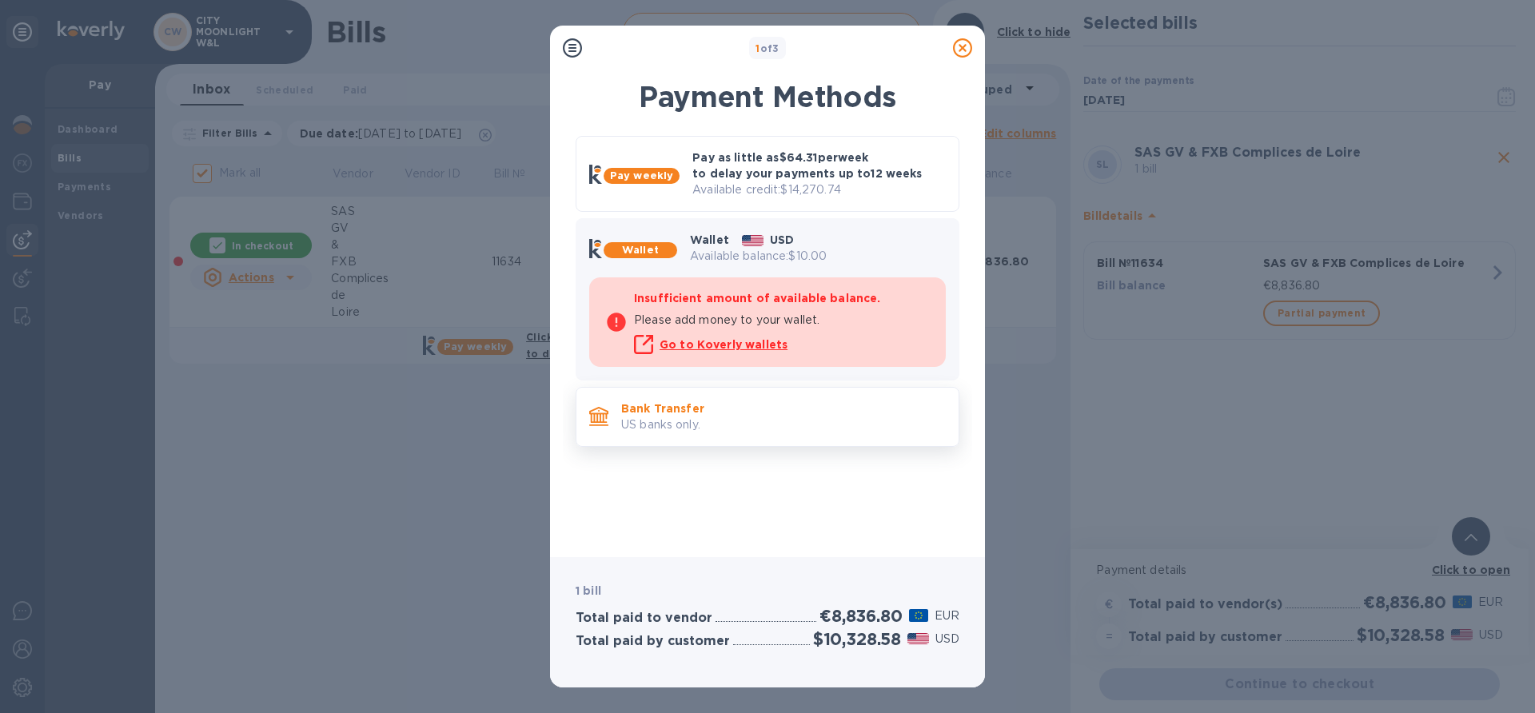
click at [732, 424] on p "US banks only." at bounding box center [783, 425] width 325 height 17
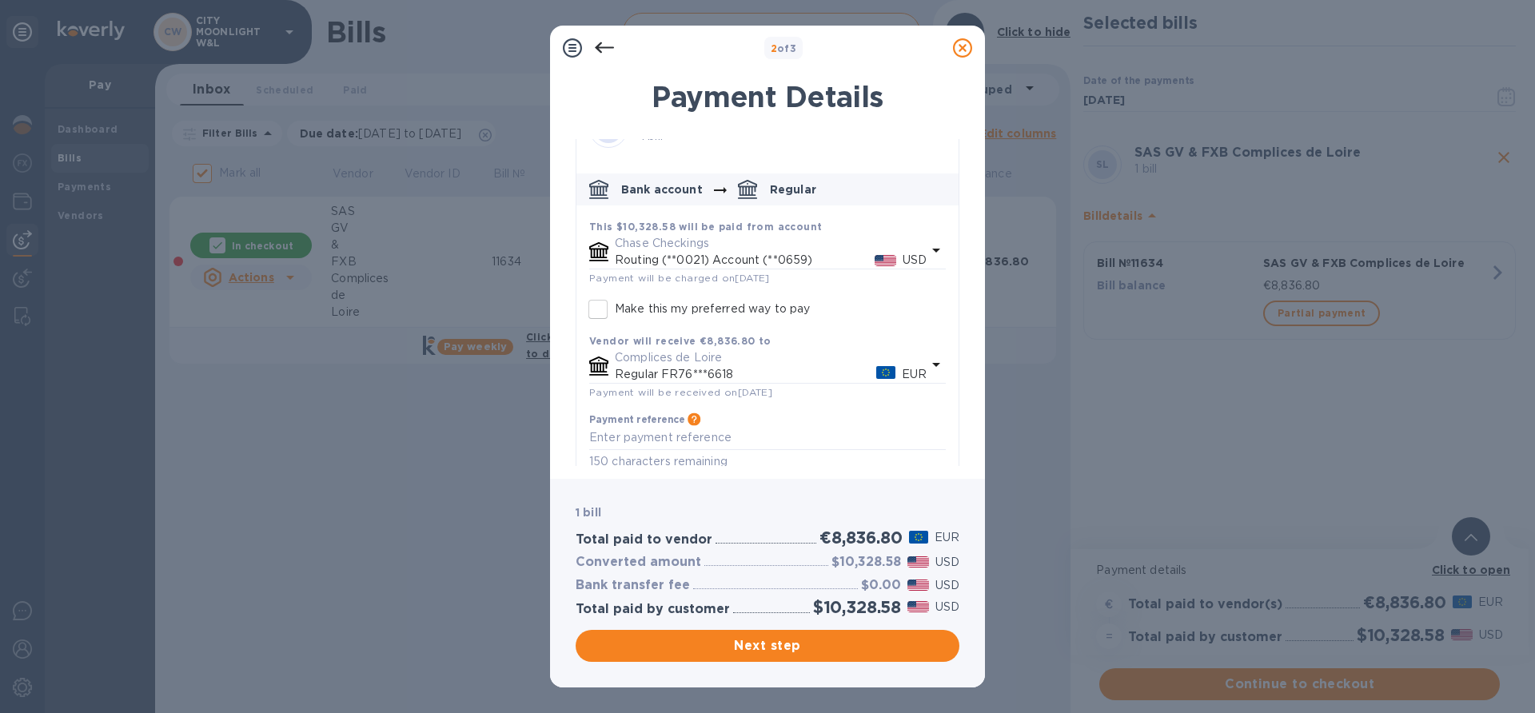
scroll to position [62, 0]
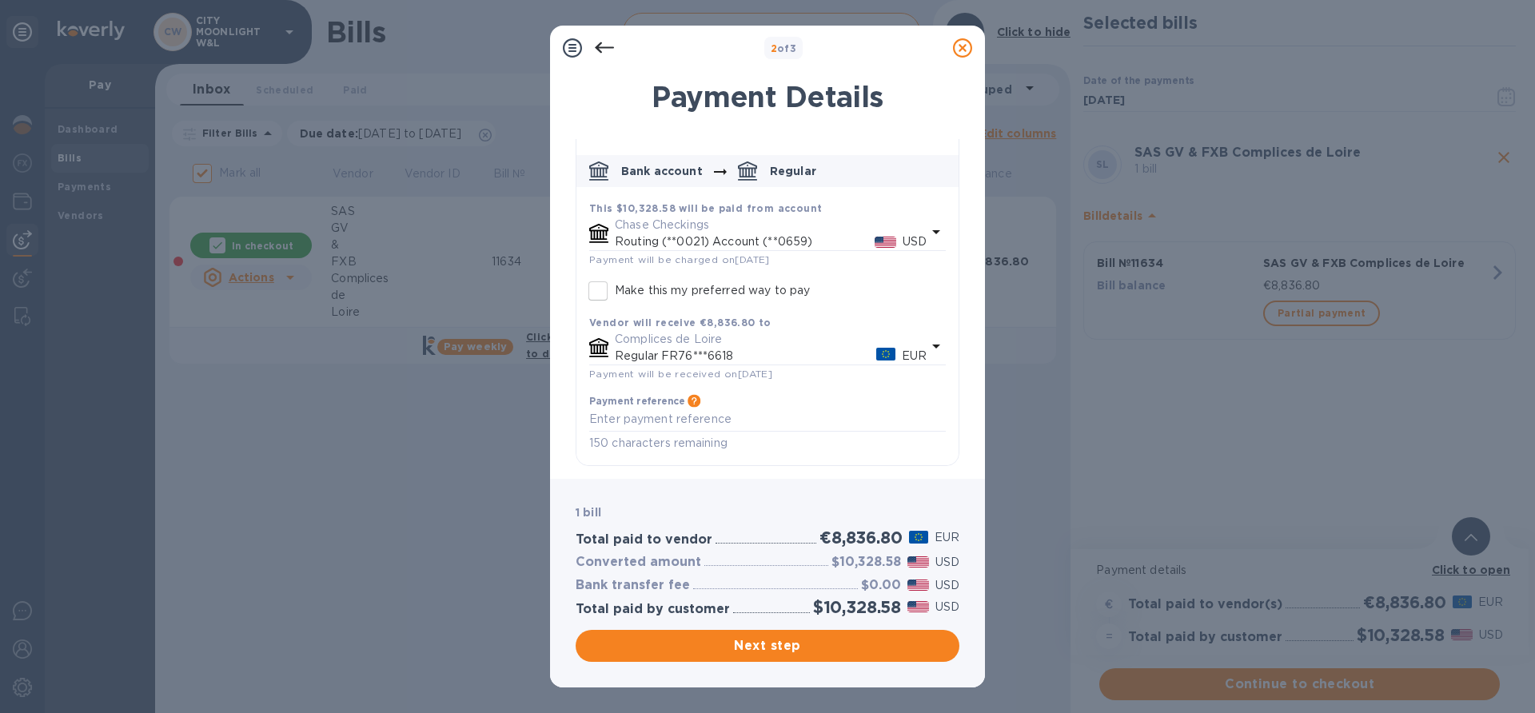
click at [958, 51] on icon at bounding box center [962, 47] width 19 height 19
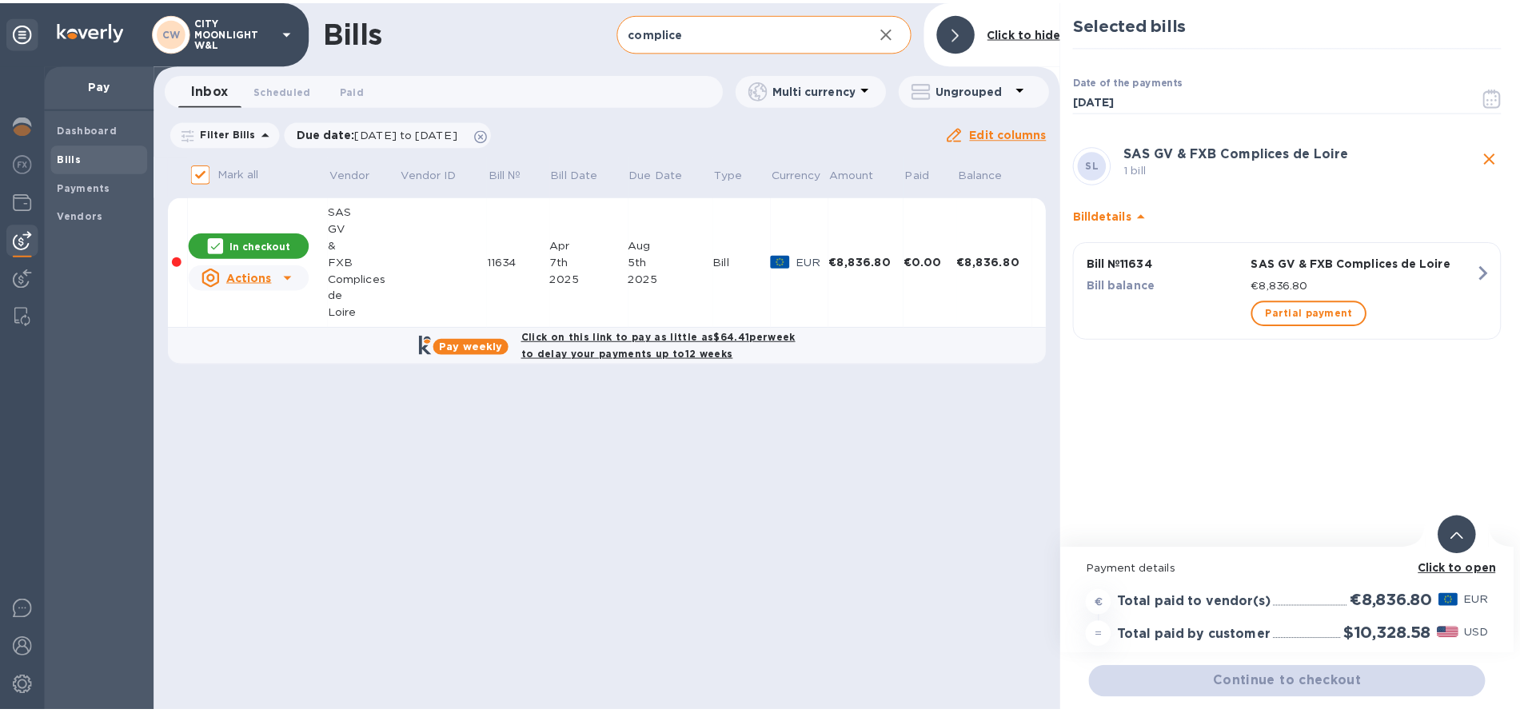
scroll to position [39, 0]
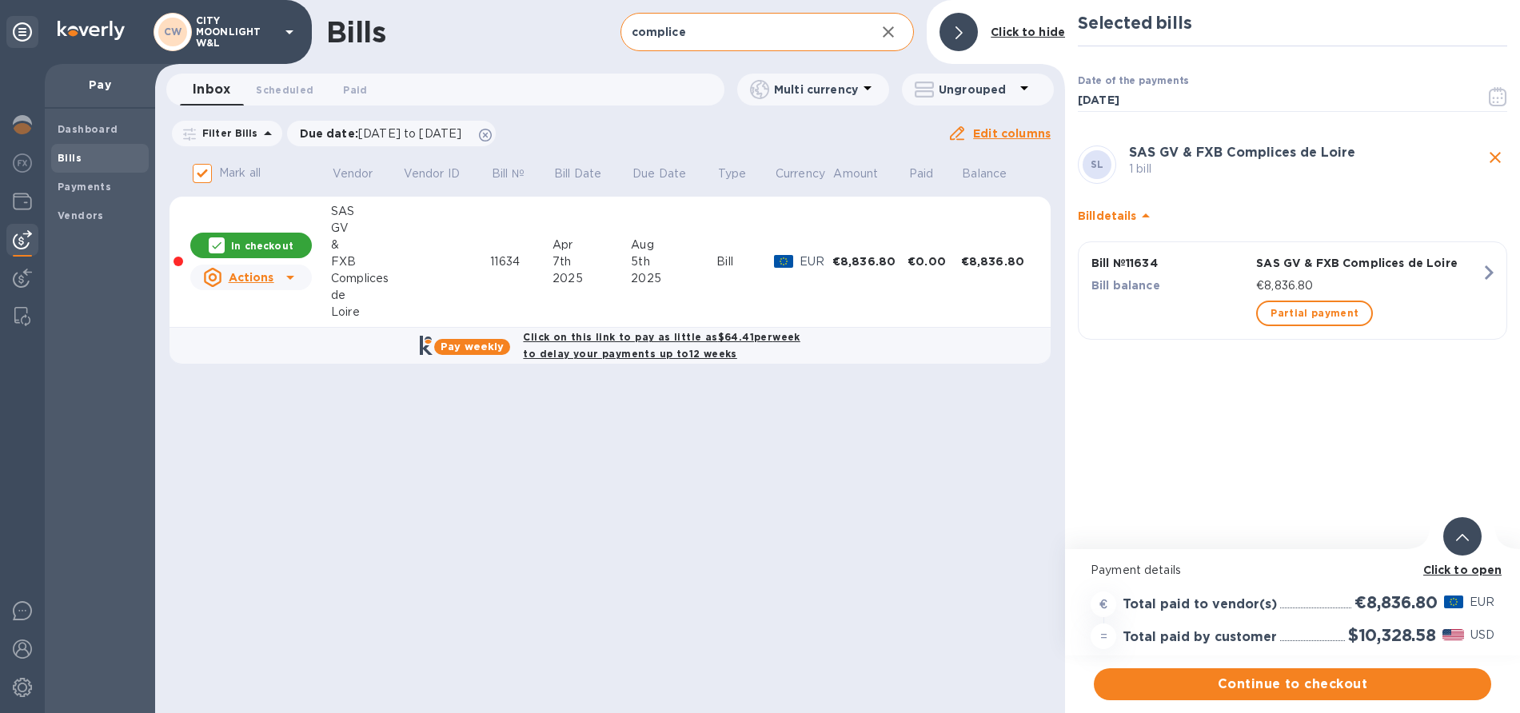
click at [672, 487] on div "Bills complice ​ Add [PERSON_NAME] to hide Inbox 0 Scheduled 0 Paid 0 Multi cur…" at bounding box center [610, 356] width 910 height 713
